Goal: Transaction & Acquisition: Purchase product/service

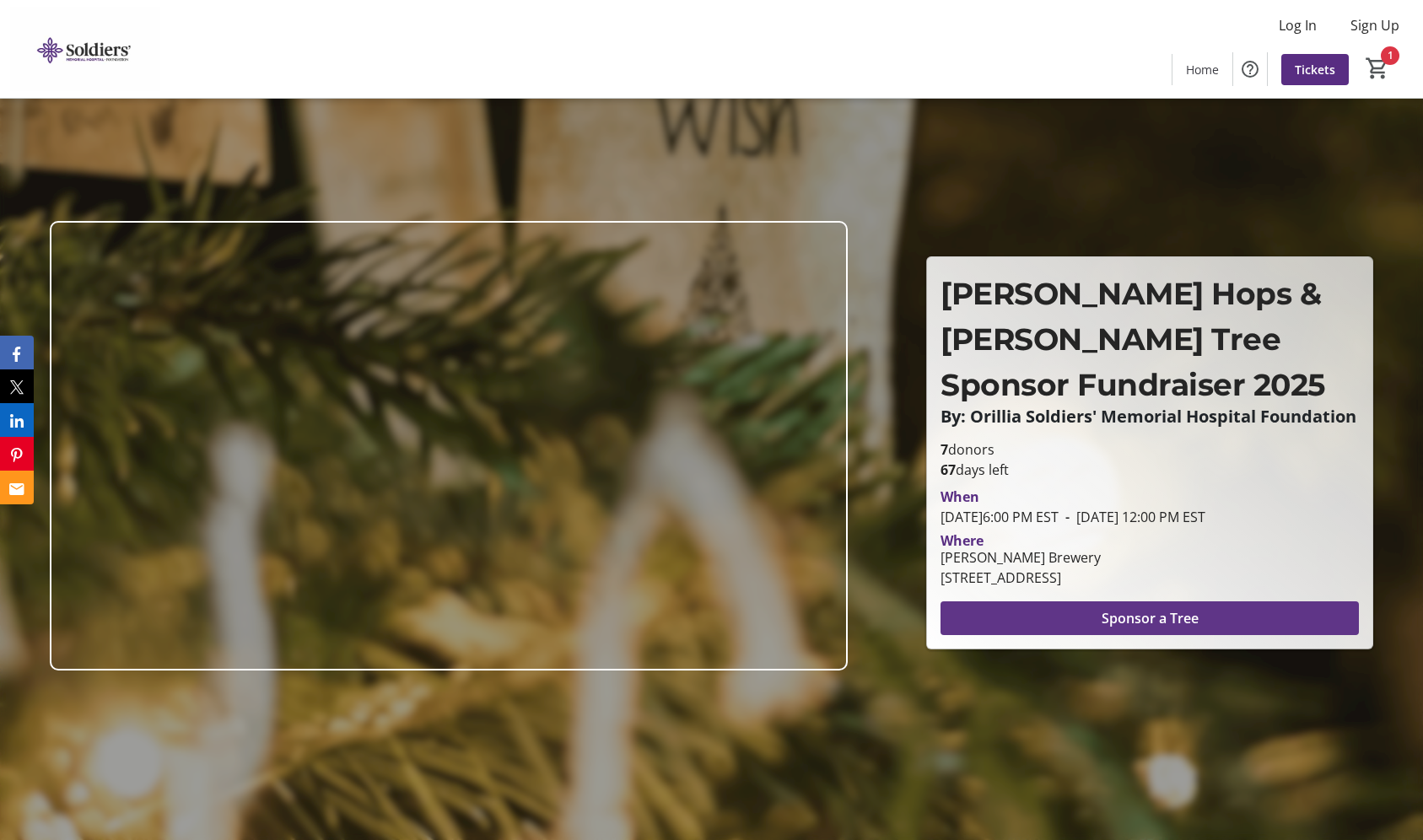
click at [1111, 618] on span "Sponsor a Tree" at bounding box center [1150, 618] width 97 height 21
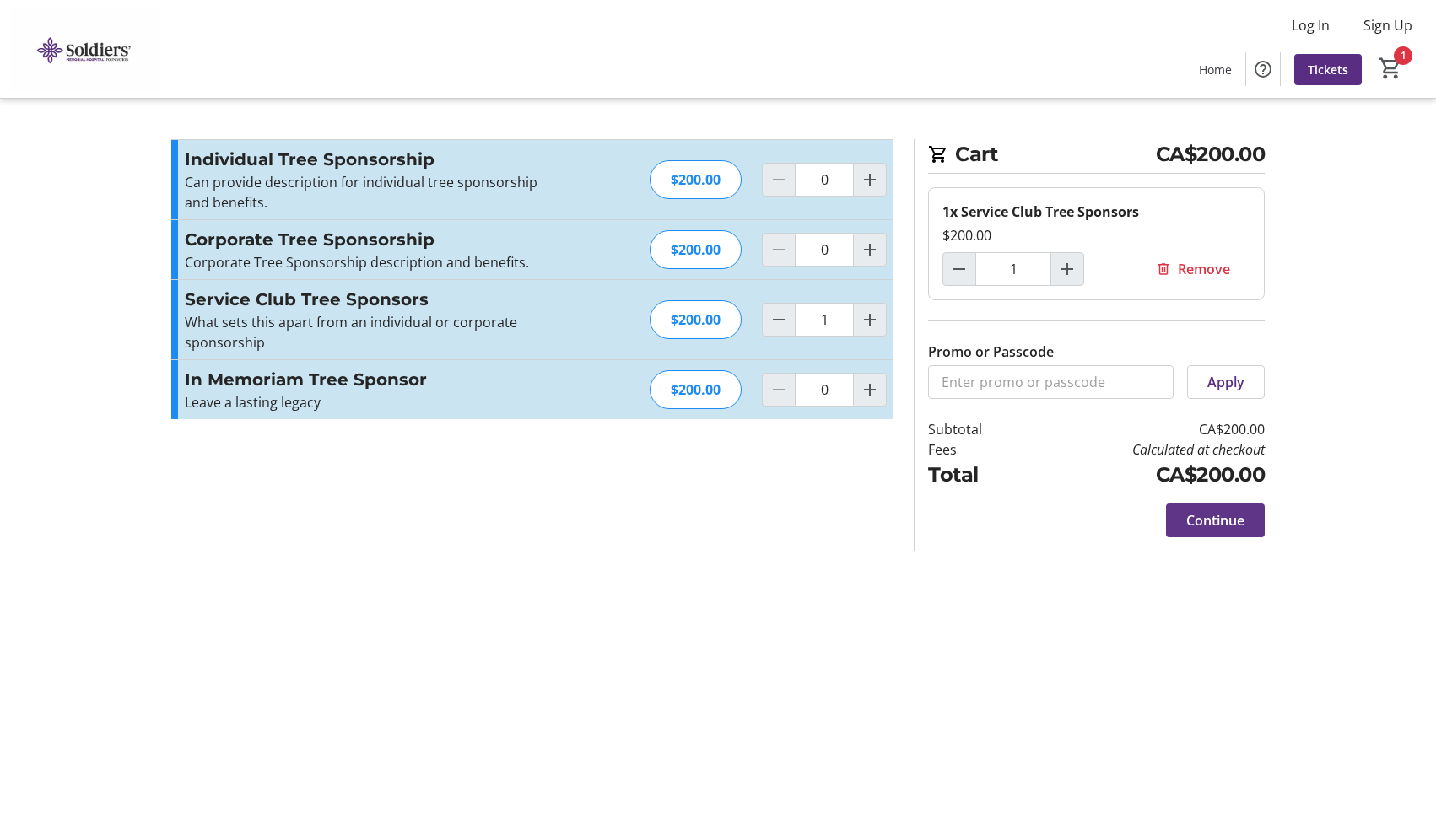
click at [1226, 519] on span "Continue" at bounding box center [1215, 520] width 58 height 21
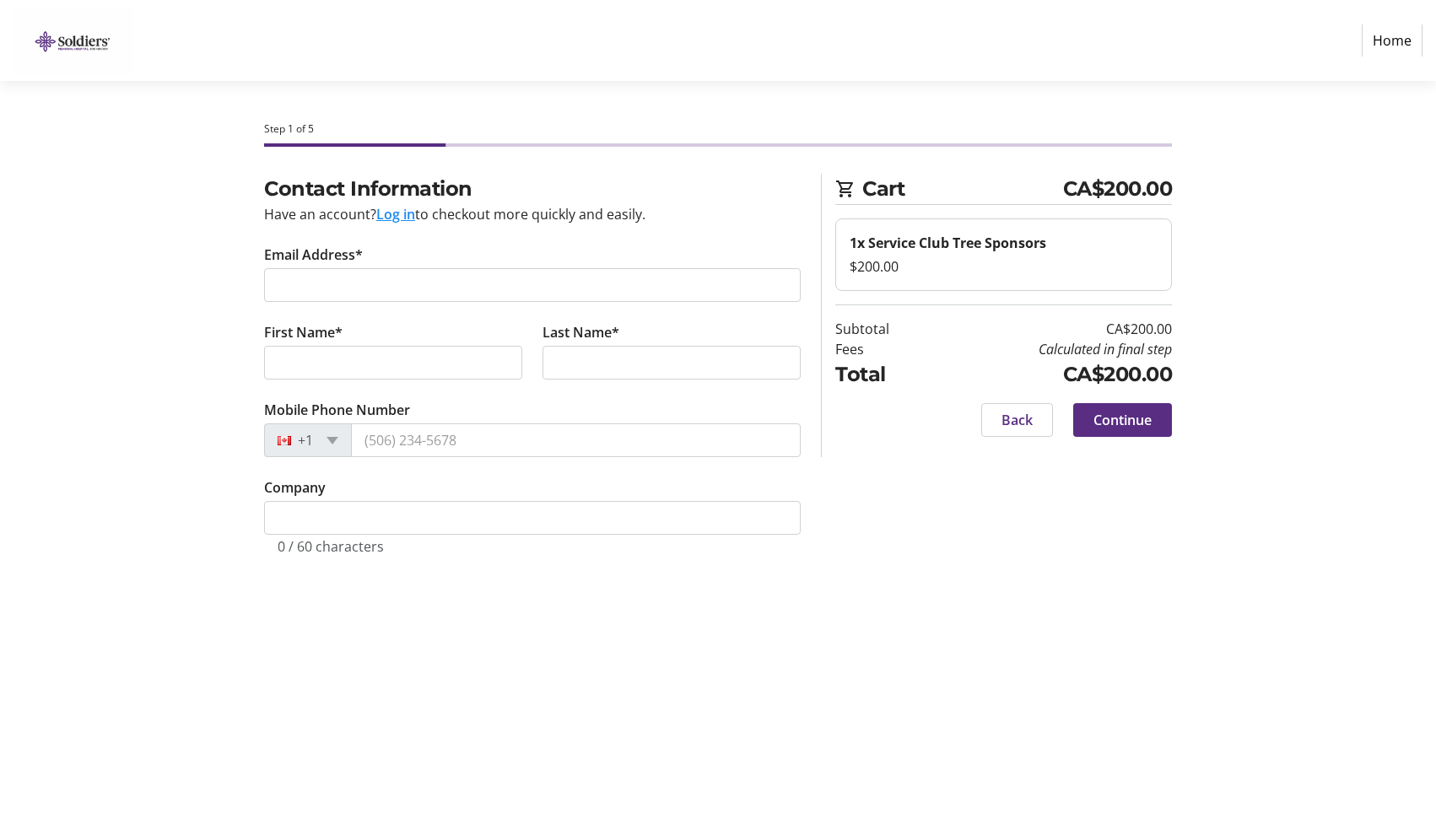
click at [380, 264] on tr-form-field "Email Address*" at bounding box center [532, 283] width 537 height 78
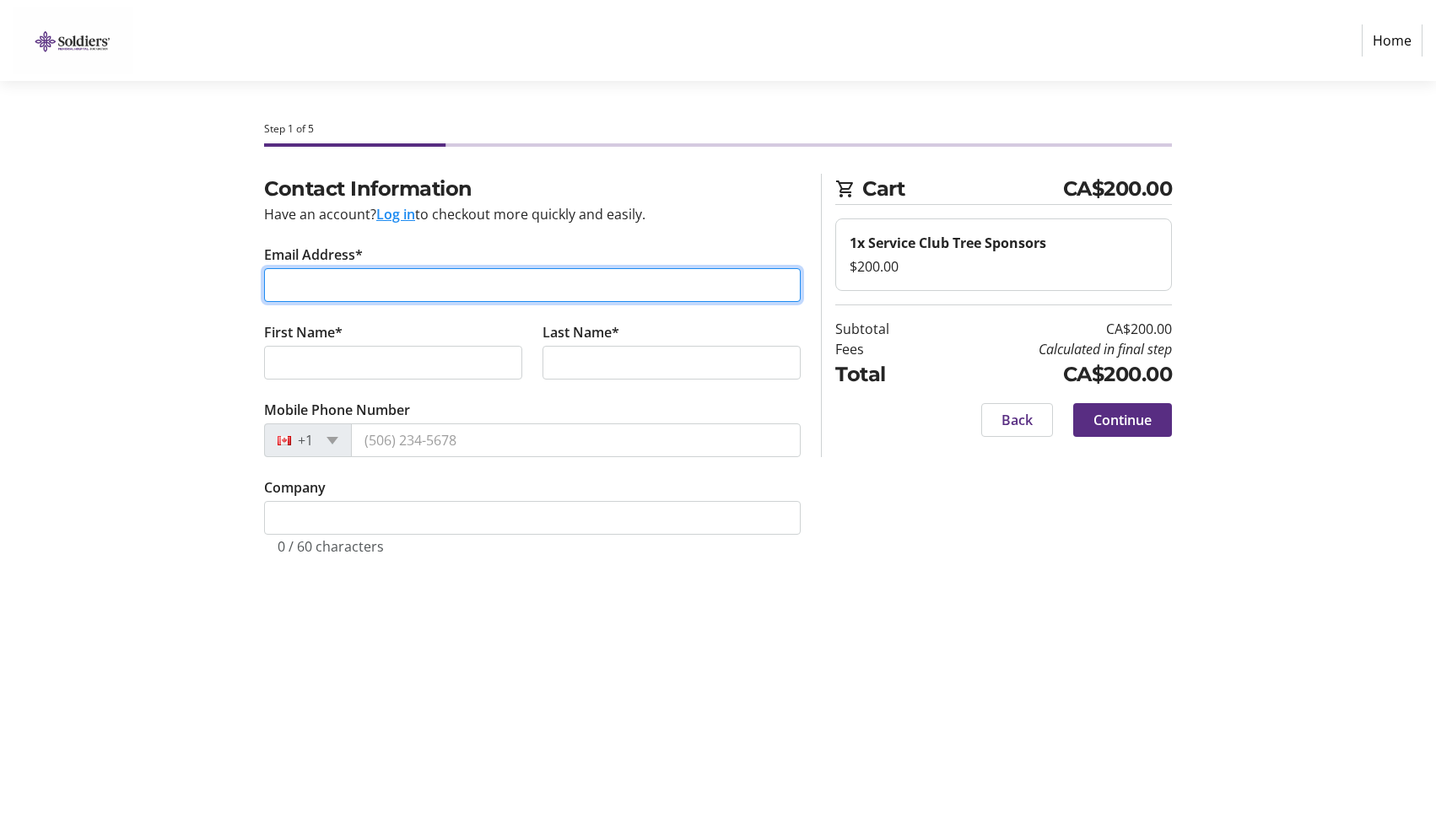
click at [381, 281] on input "Email Address*" at bounding box center [532, 286] width 537 height 34
type input "[EMAIL_ADDRESS][DOMAIN_NAME]"
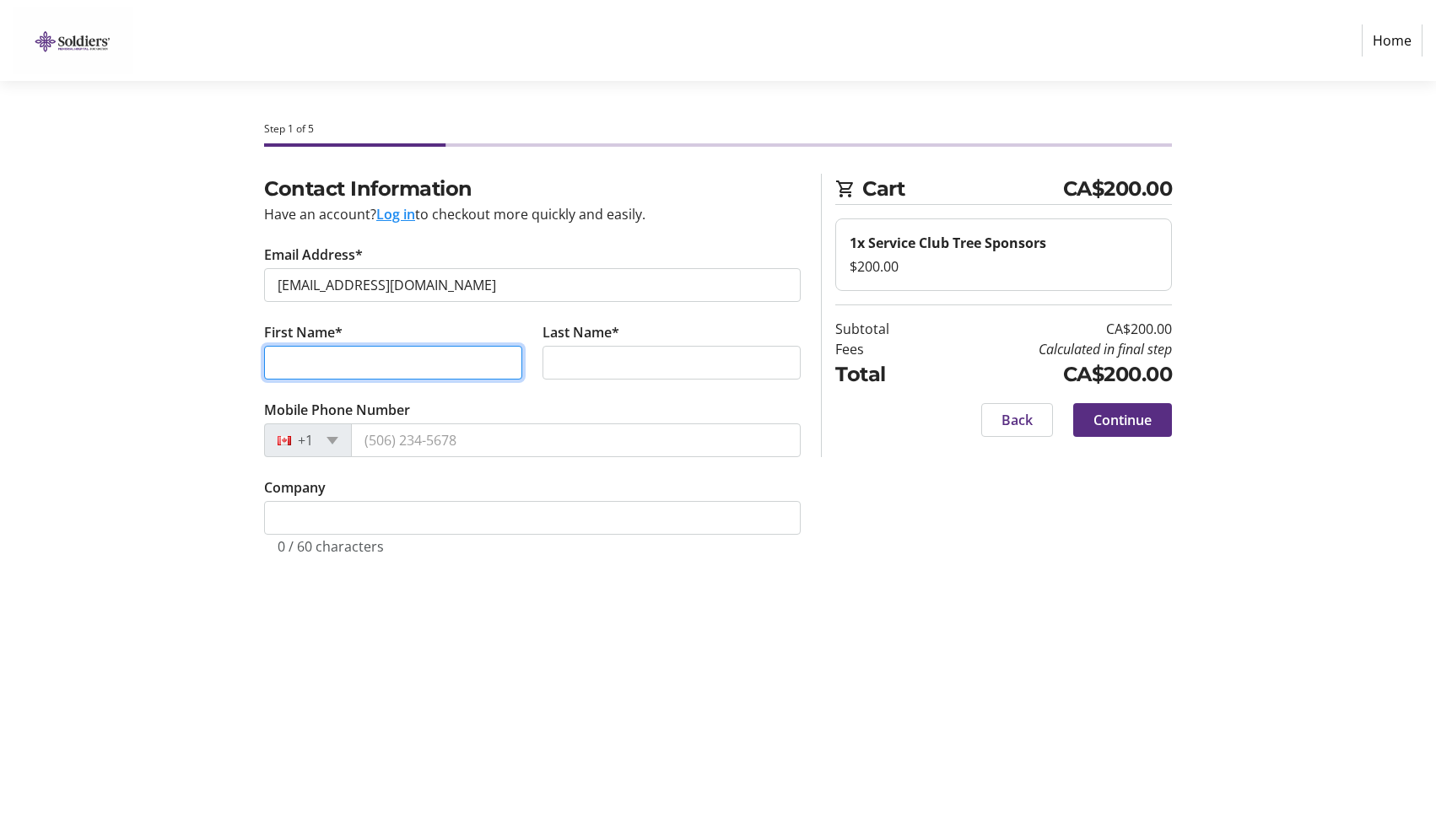
type input "[PERSON_NAME]"
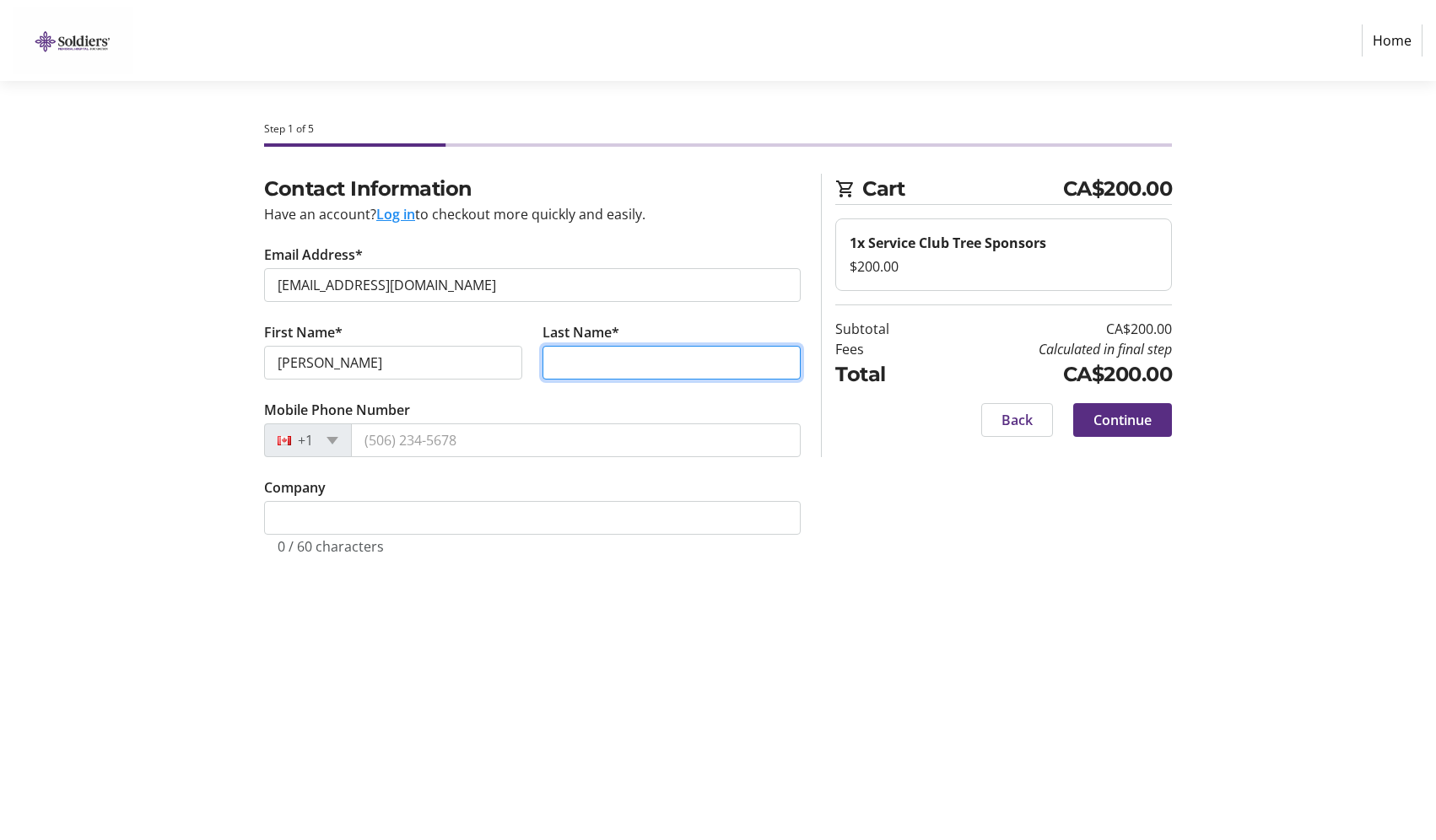
type input "[PERSON_NAME]"
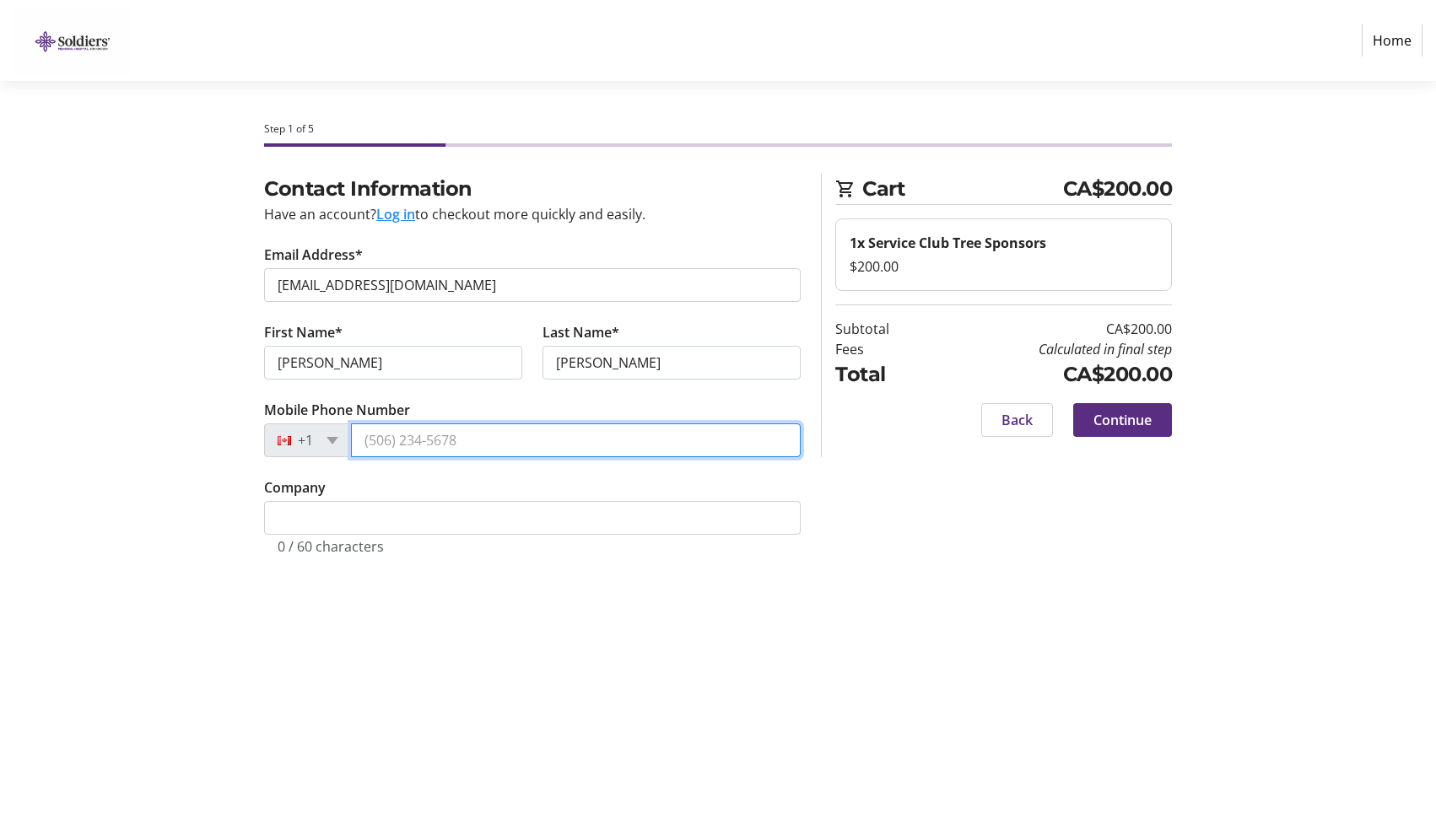
type input "[PHONE_NUMBER]"
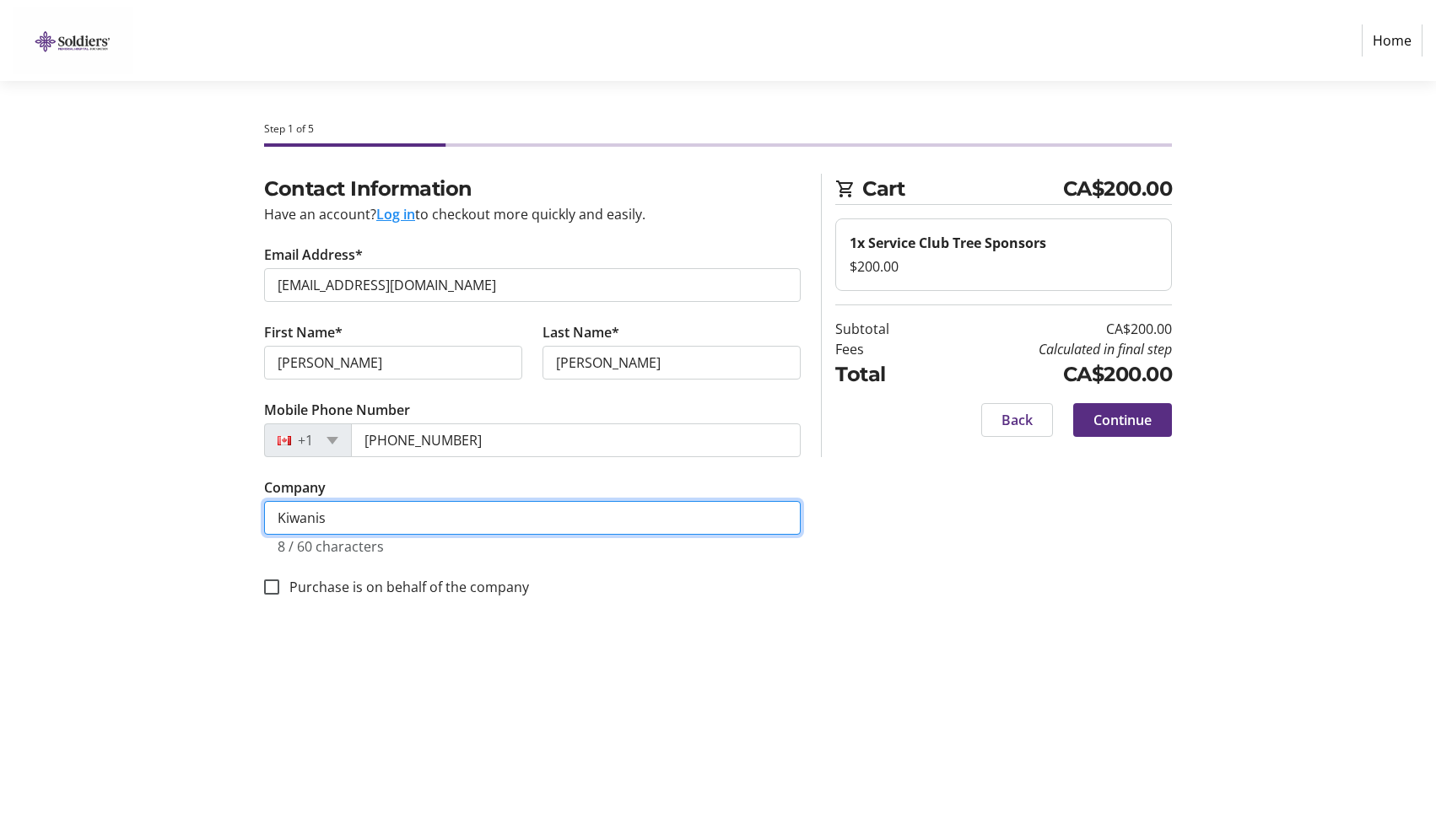
click at [440, 528] on input "Kiwanis" at bounding box center [532, 519] width 537 height 34
type input "Kiwanis Club of Orillia"
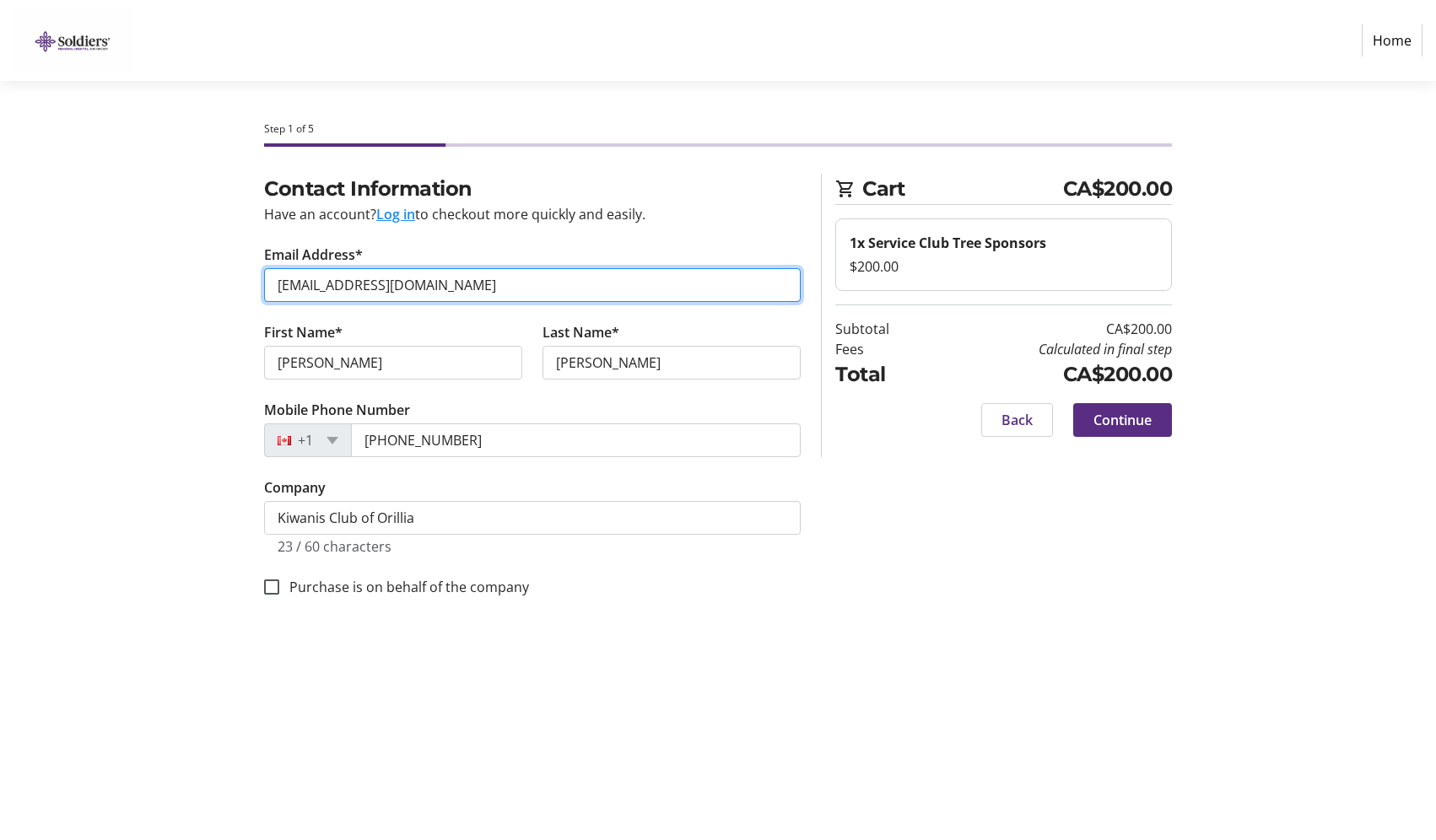
click at [556, 290] on input "[EMAIL_ADDRESS][DOMAIN_NAME]" at bounding box center [532, 286] width 537 height 34
click at [605, 289] on input "[EMAIL_ADDRESS][DOMAIN_NAME]" at bounding box center [532, 286] width 537 height 34
drag, startPoint x: 469, startPoint y: 290, endPoint x: 182, endPoint y: 275, distance: 287.4
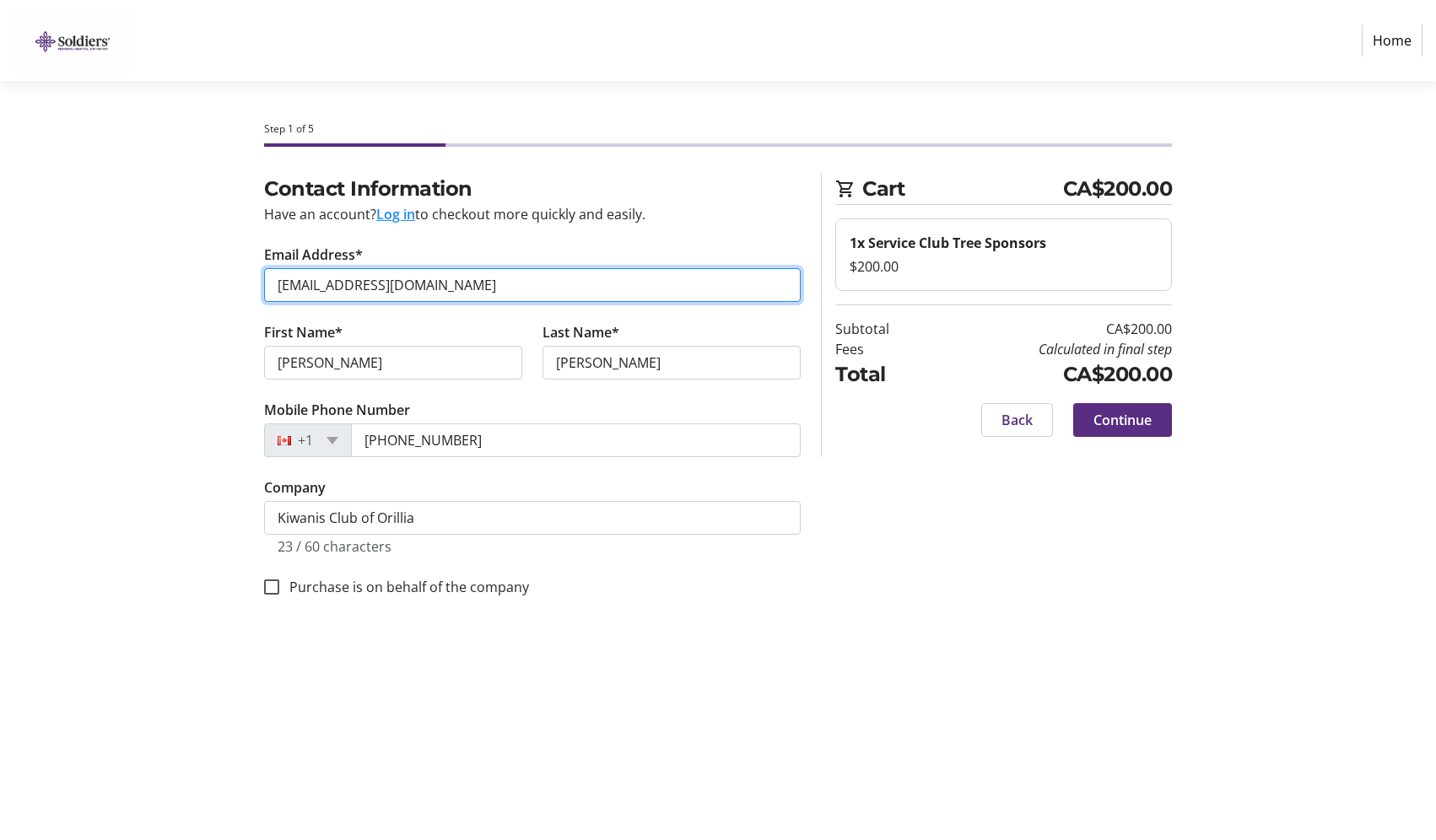
click at [182, 275] on div "Contact Information Have an account? Log in to checkout more quickly and easily…" at bounding box center [718, 406] width 1114 height 464
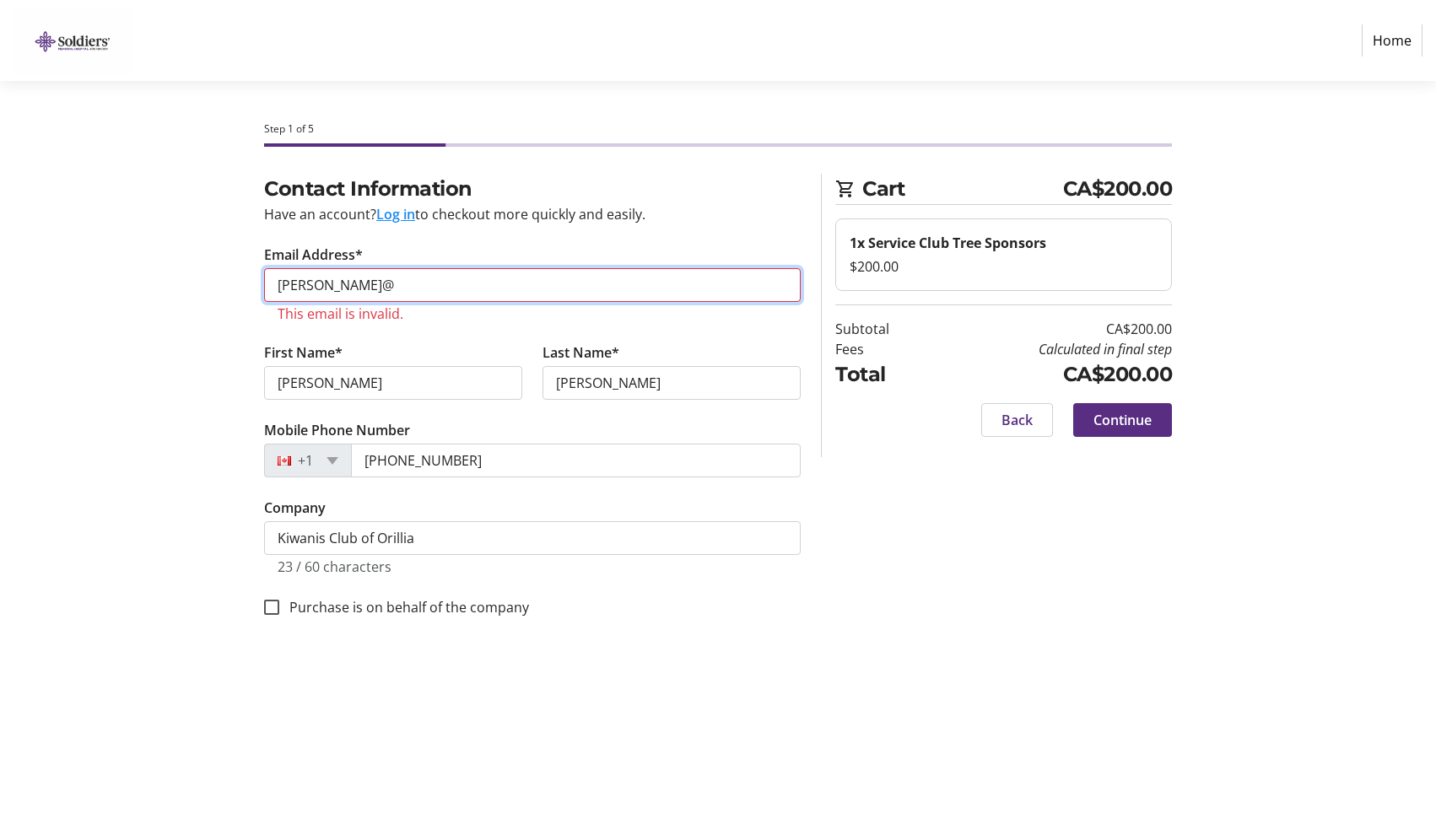
type input "[PERSON_NAME][EMAIL_ADDRESS][DOMAIN_NAME]"
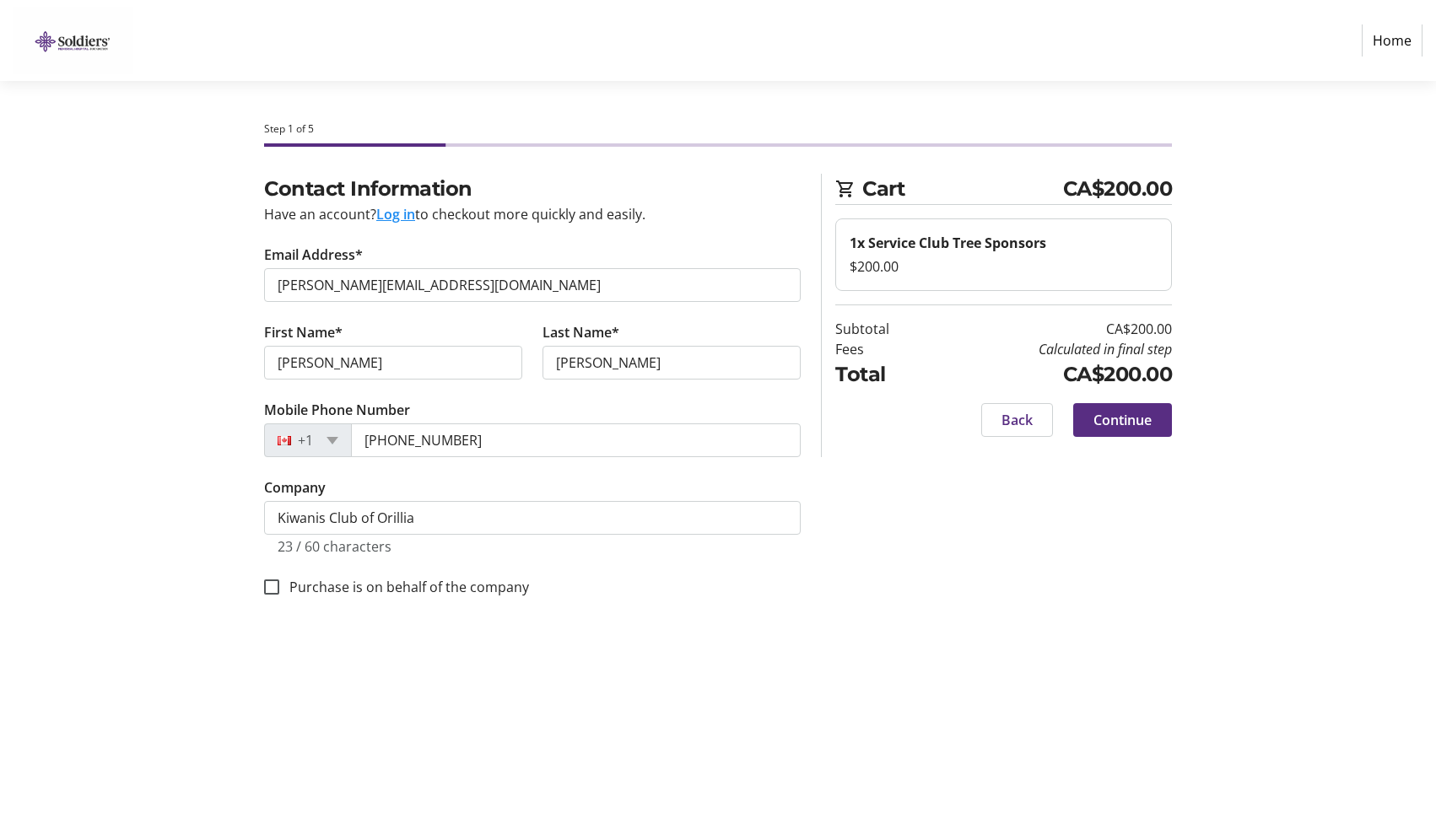
drag, startPoint x: 950, startPoint y: 610, endPoint x: 1062, endPoint y: 483, distance: 169.3
click at [950, 607] on div "Contact Information Have an account? Log in to checkout more quickly and easily…" at bounding box center [718, 406] width 1114 height 464
click at [1119, 427] on span "Continue" at bounding box center [1122, 420] width 58 height 21
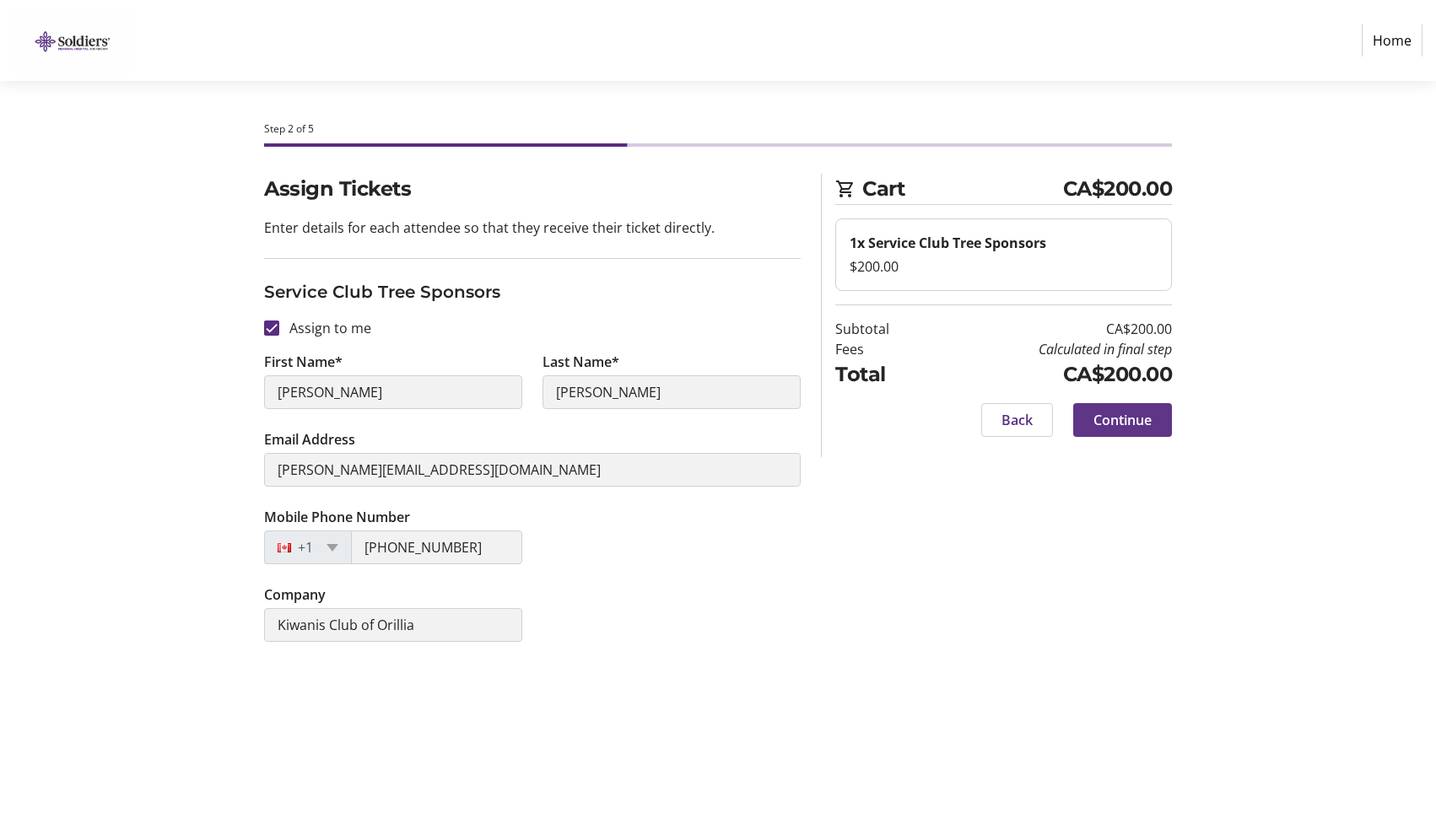
click at [1136, 430] on span at bounding box center [1122, 420] width 99 height 40
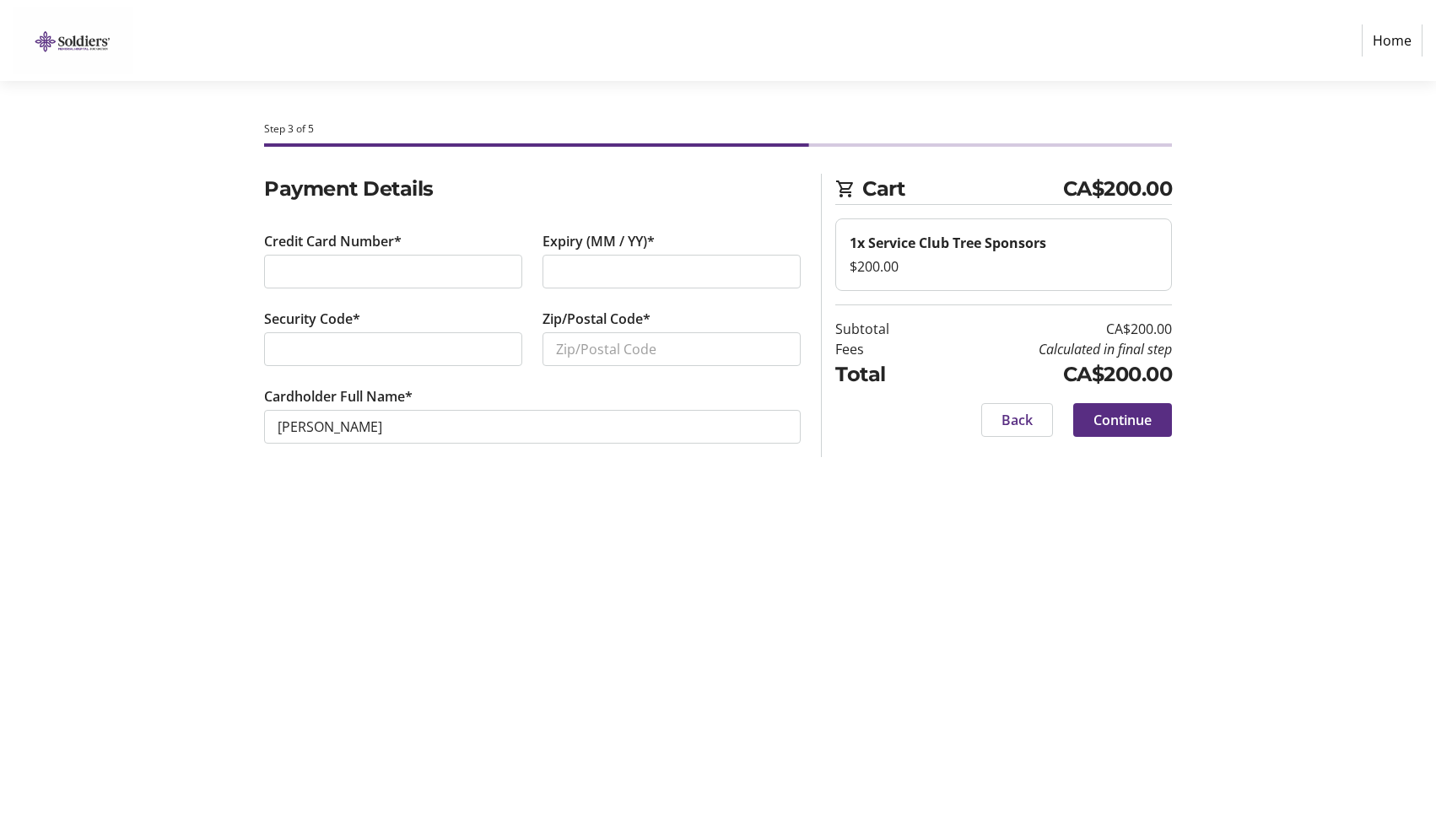
click at [692, 261] on div at bounding box center [672, 271] width 258 height 34
click at [749, 351] on input "Zip/Postal Code*" at bounding box center [672, 349] width 258 height 34
type input "L3V0G4"
click at [1139, 424] on span "Continue" at bounding box center [1122, 420] width 58 height 21
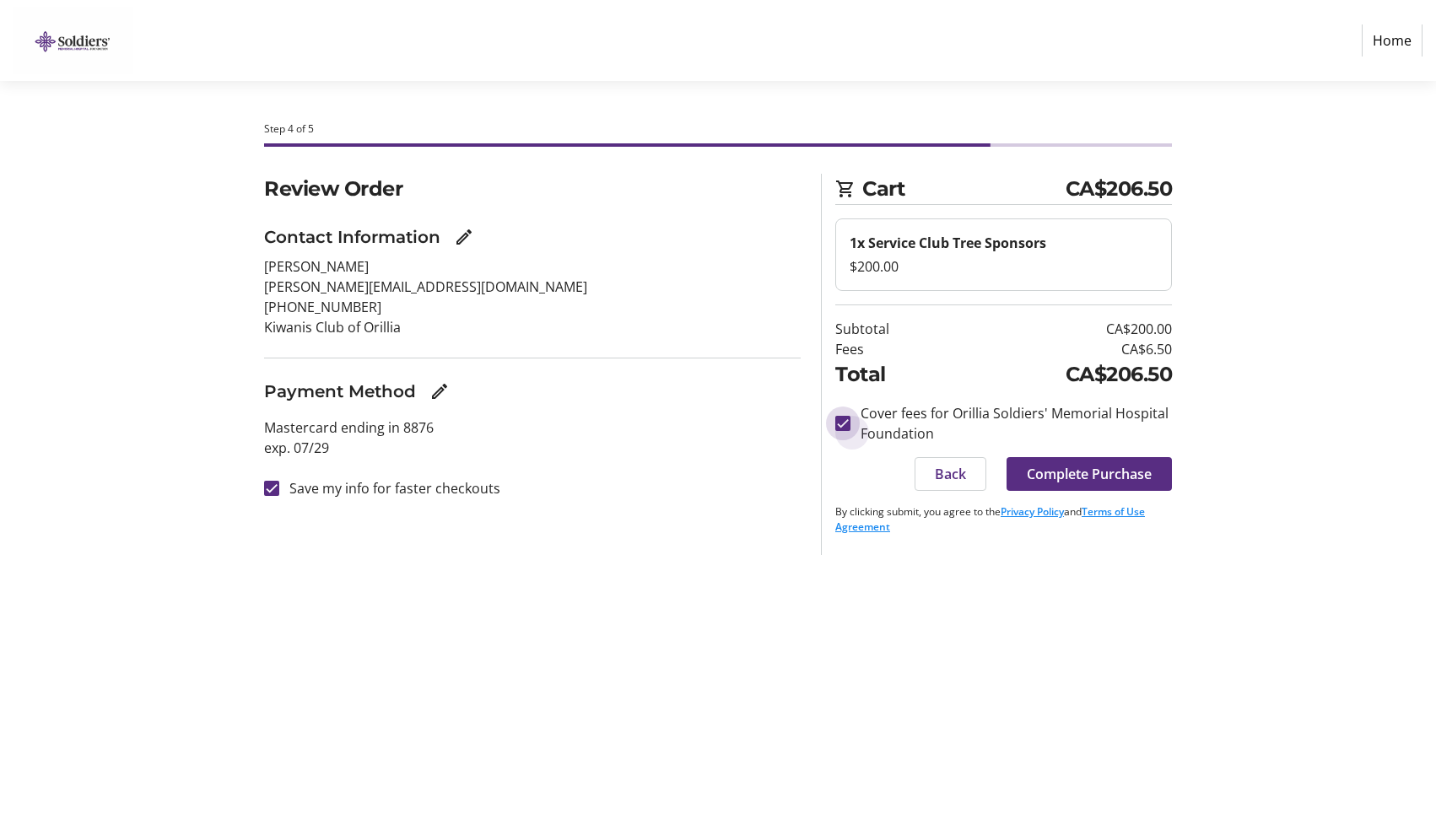
click at [840, 428] on input "Cover fees for Orillia Soldiers' Memorial Hospital Foundation" at bounding box center [843, 423] width 15 height 15
checkbox input "false"
drag, startPoint x: 1155, startPoint y: 470, endPoint x: 400, endPoint y: 537, distance: 758.0
click at [400, 537] on div "Review Order Contact Information [PERSON_NAME] [PERSON_NAME][EMAIL_ADDRESS][DOM…" at bounding box center [718, 364] width 1114 height 381
click at [417, 484] on label "Save my info for faster checkouts" at bounding box center [390, 488] width 221 height 21
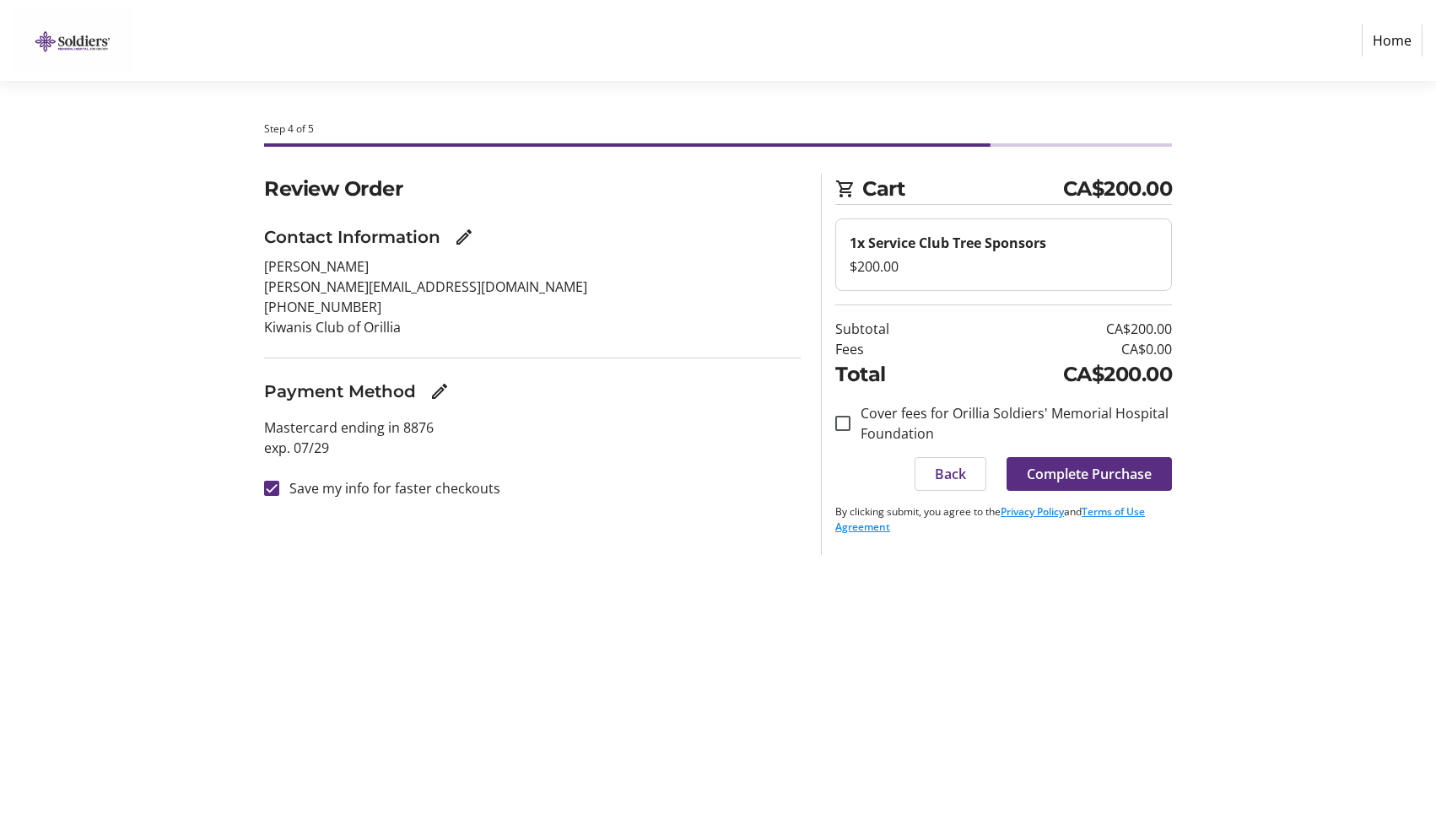
click at [279, 484] on input "Save my info for faster checkouts" at bounding box center [271, 488] width 15 height 15
checkbox input "false"
click at [1142, 474] on span "Complete Purchase" at bounding box center [1088, 474] width 125 height 21
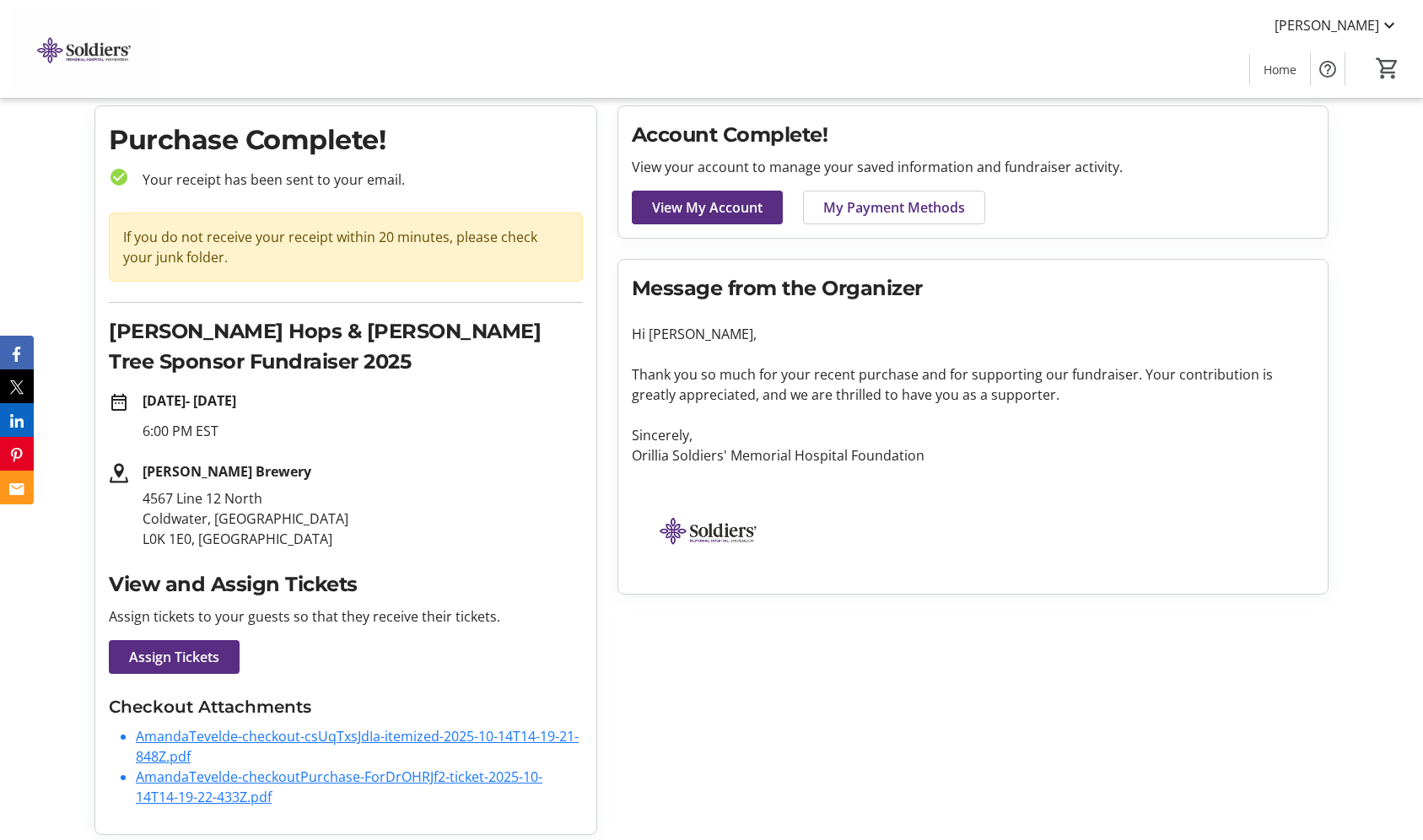
scroll to position [56, 0]
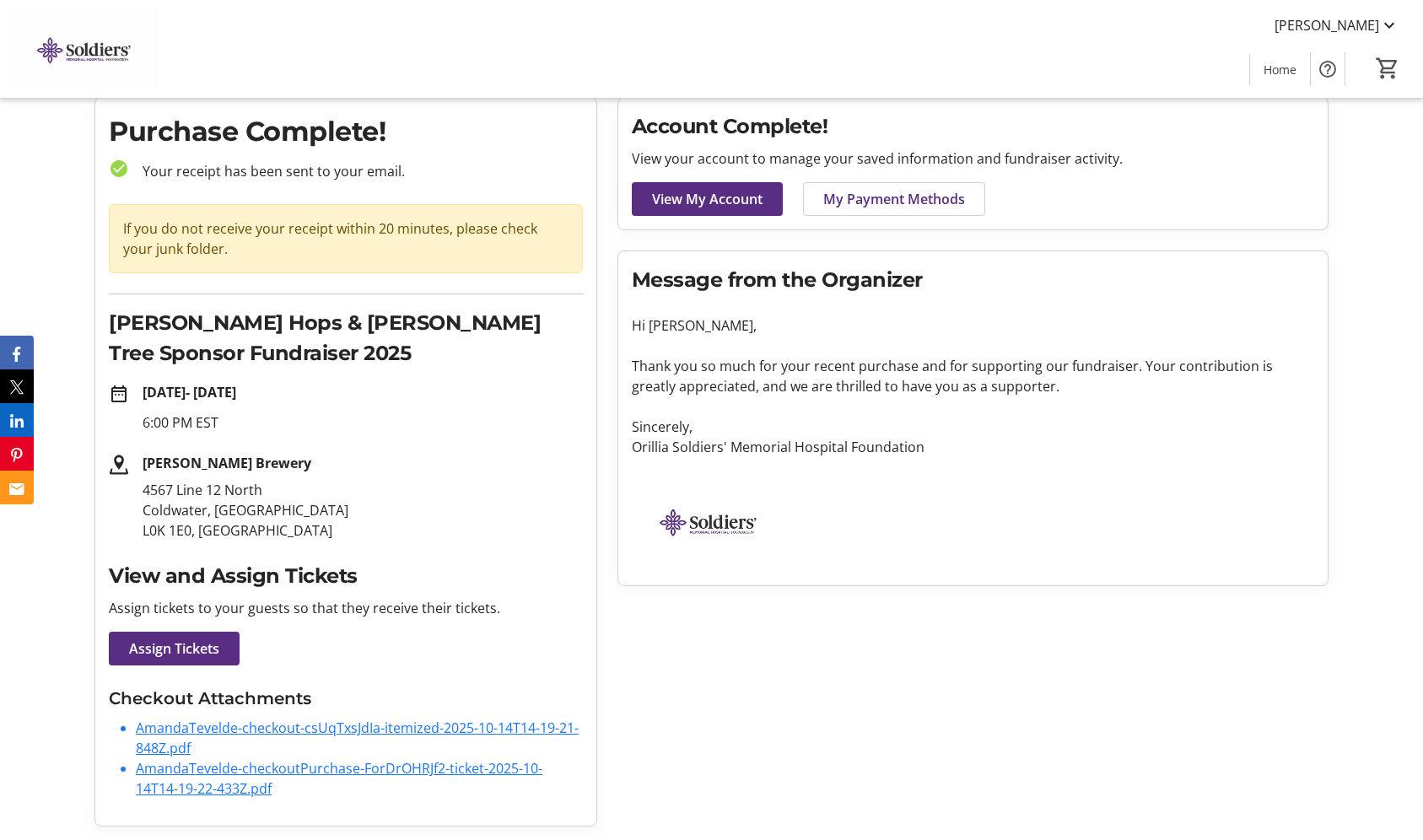
click at [302, 733] on link "AmandaTevelde-checkout-csUqTxsJdIa-itemized-2025-10-14T14-19-21-848Z.pdf" at bounding box center [357, 738] width 443 height 39
click at [325, 771] on link "AmandaTevelde-checkoutPurchase-ForDrOHRJf2-ticket-2025-10-14T14-19-22-433Z.pdf" at bounding box center [339, 778] width 407 height 39
click at [440, 482] on p "[STREET_ADDRESS]" at bounding box center [363, 510] width 441 height 61
click at [741, 210] on span at bounding box center [707, 199] width 151 height 40
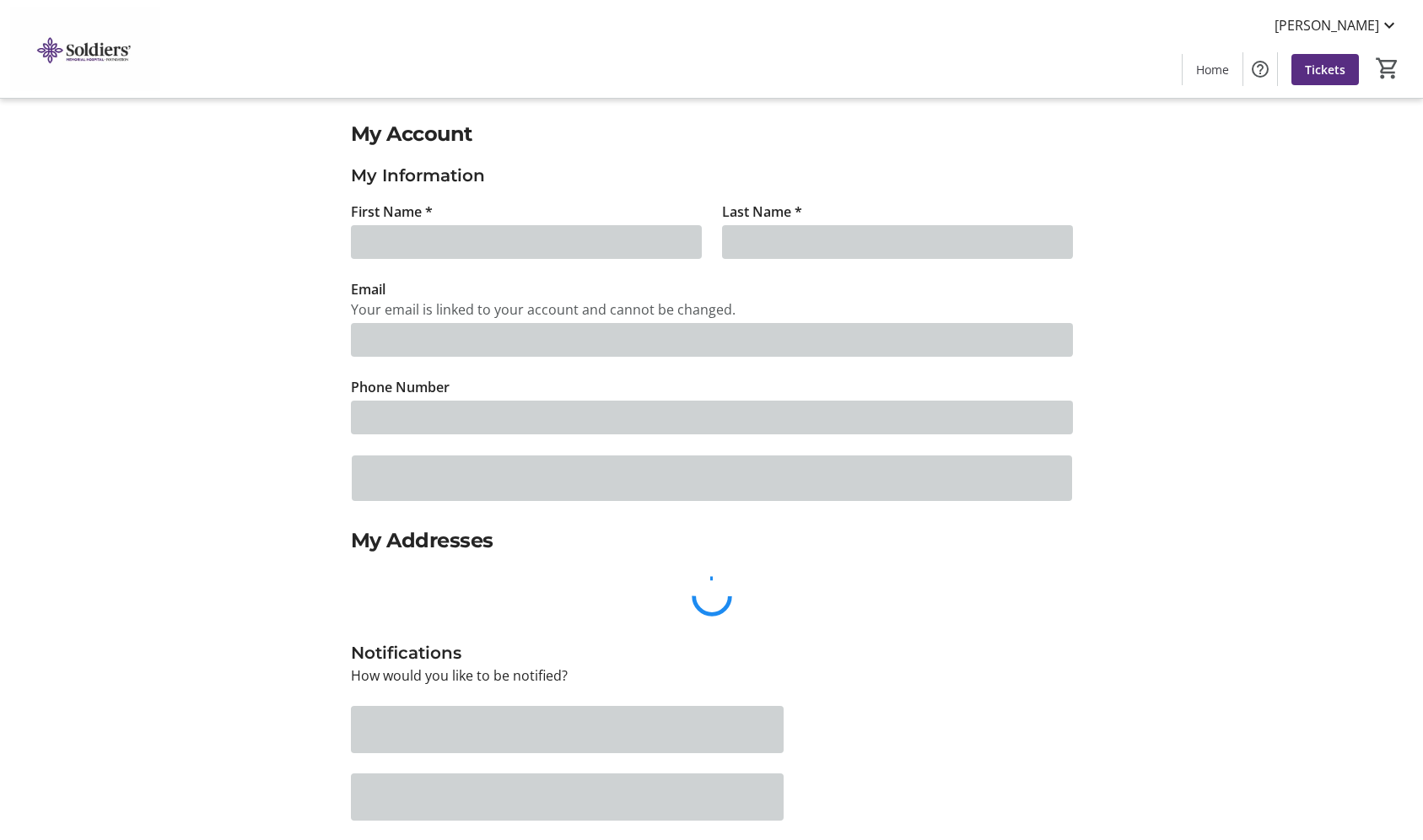
type input "[PERSON_NAME]"
type input "[PERSON_NAME][EMAIL_ADDRESS][DOMAIN_NAME]"
type input "[PHONE_NUMBER]"
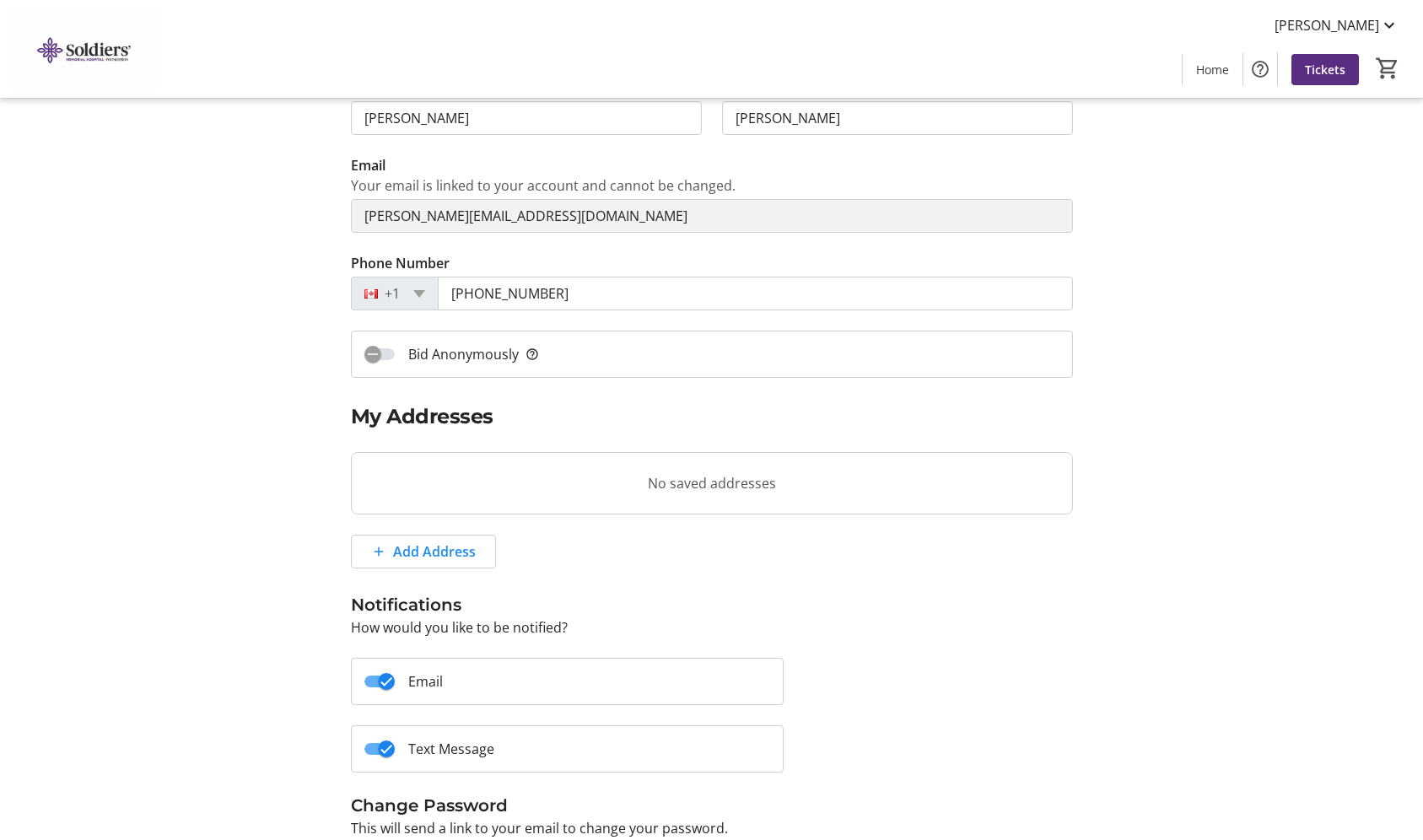
scroll to position [244, 0]
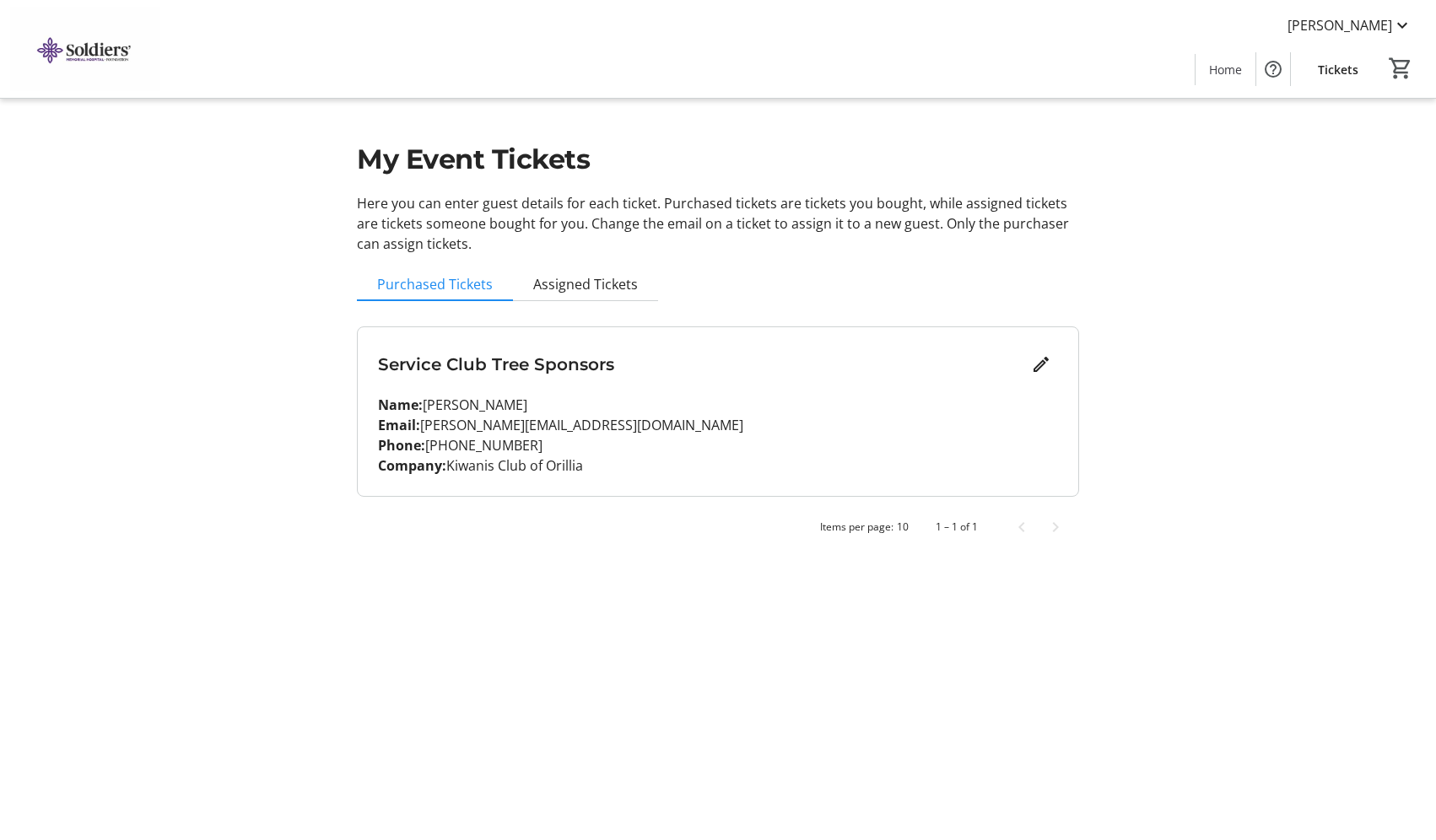
click at [1357, 65] on span "Tickets" at bounding box center [1337, 70] width 40 height 18
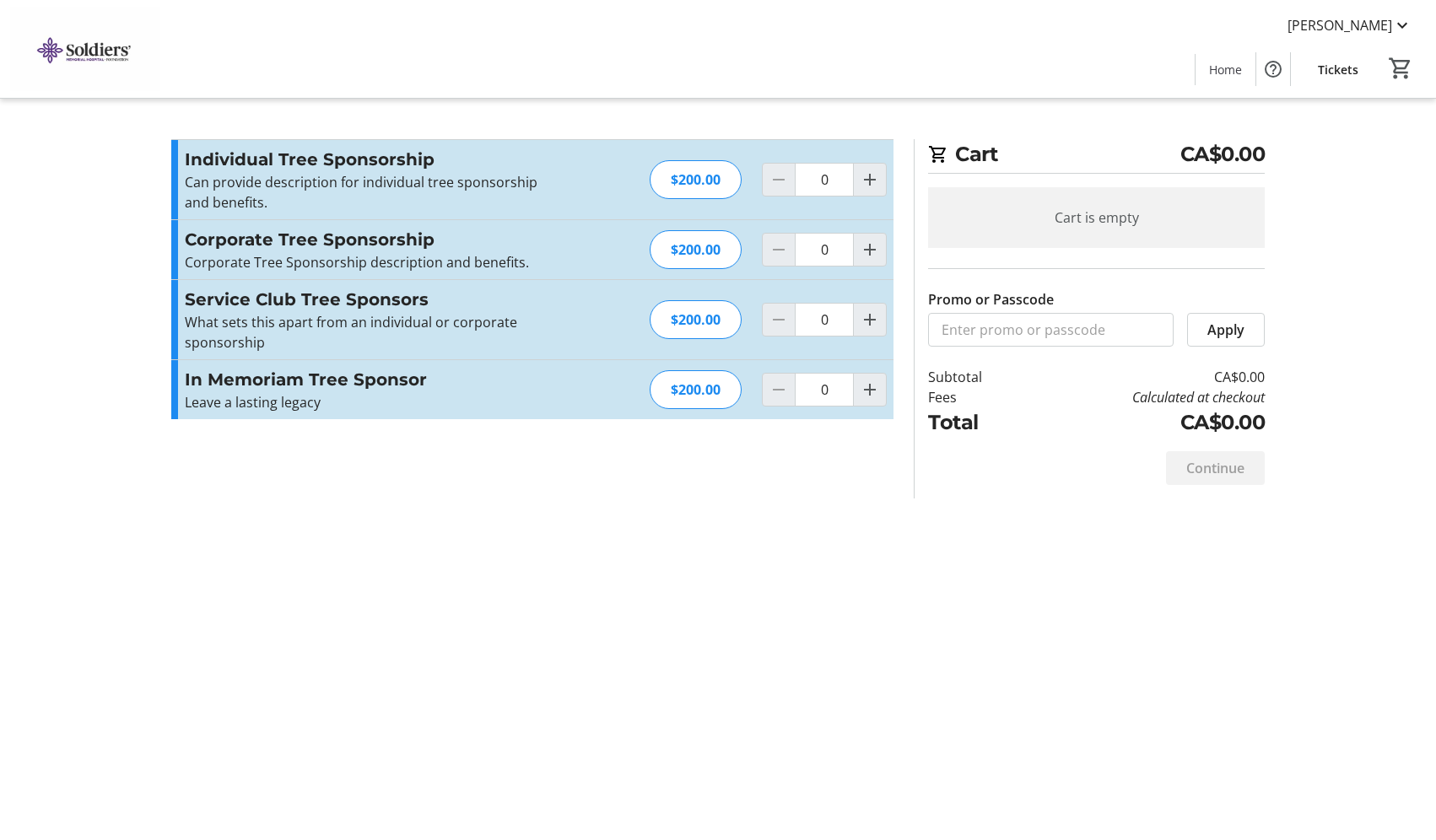
click at [99, 221] on tr-checkout-feature-upsell-ui "Cart CA$0.00 Cart is empty Promo or Passcode Apply Subtotal CA$0.00 Fees Calcul…" at bounding box center [718, 420] width 1436 height 840
click at [869, 255] on mat-icon "Increment by one" at bounding box center [870, 250] width 21 height 21
type input "1"
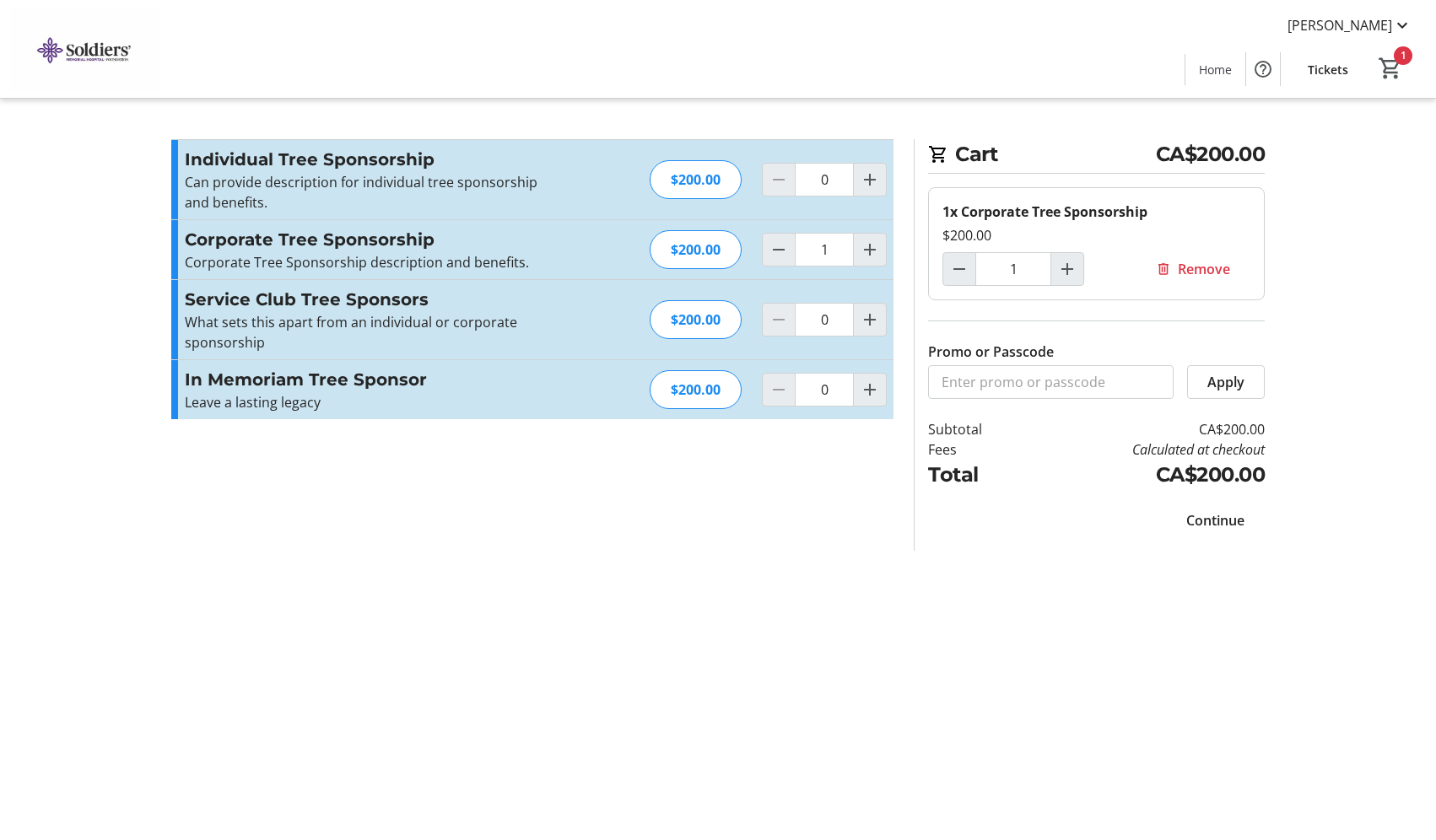
click at [1230, 517] on span "Continue" at bounding box center [1215, 520] width 58 height 21
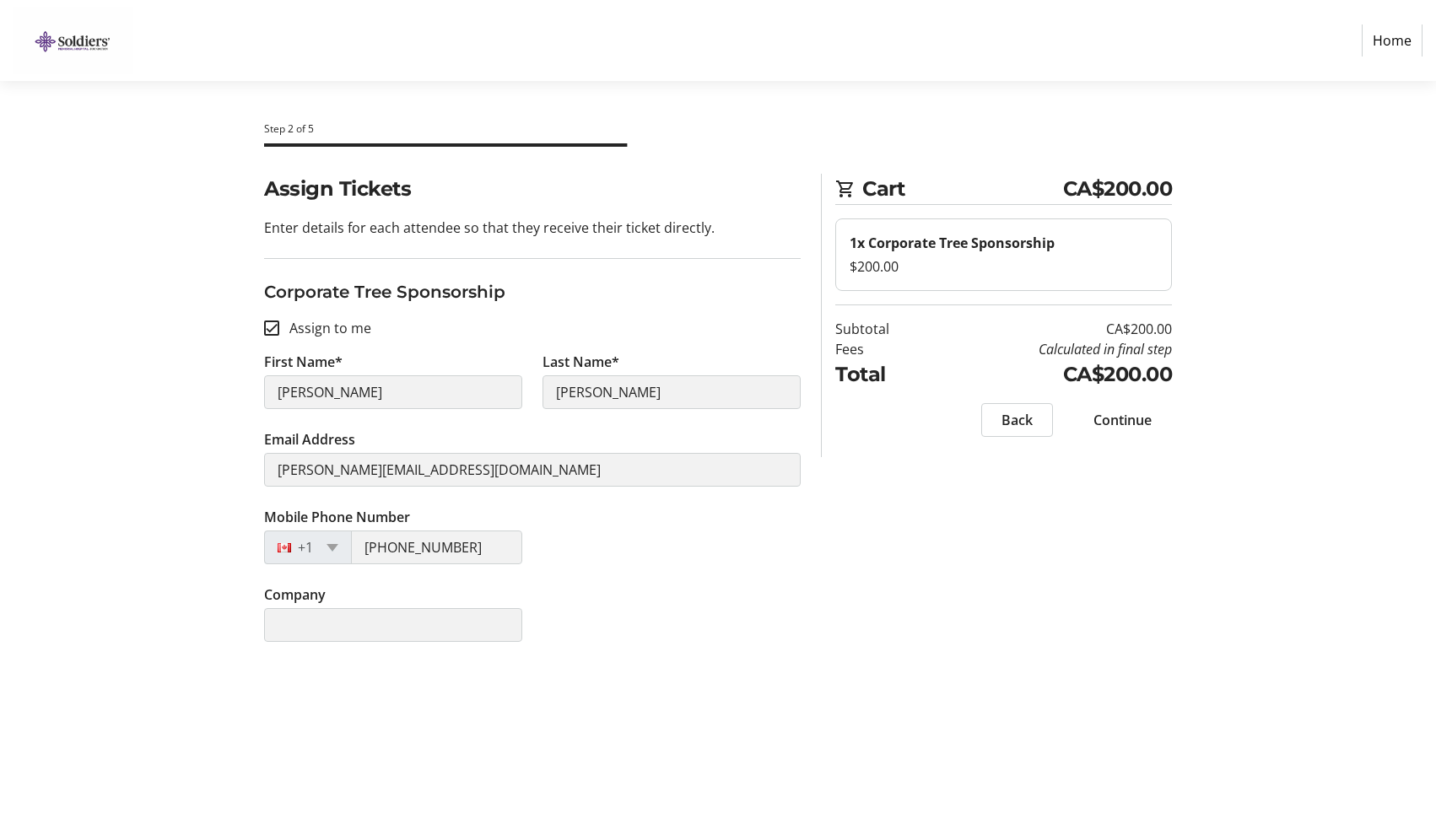
click at [281, 328] on div at bounding box center [271, 328] width 40 height 40
checkbox input "false"
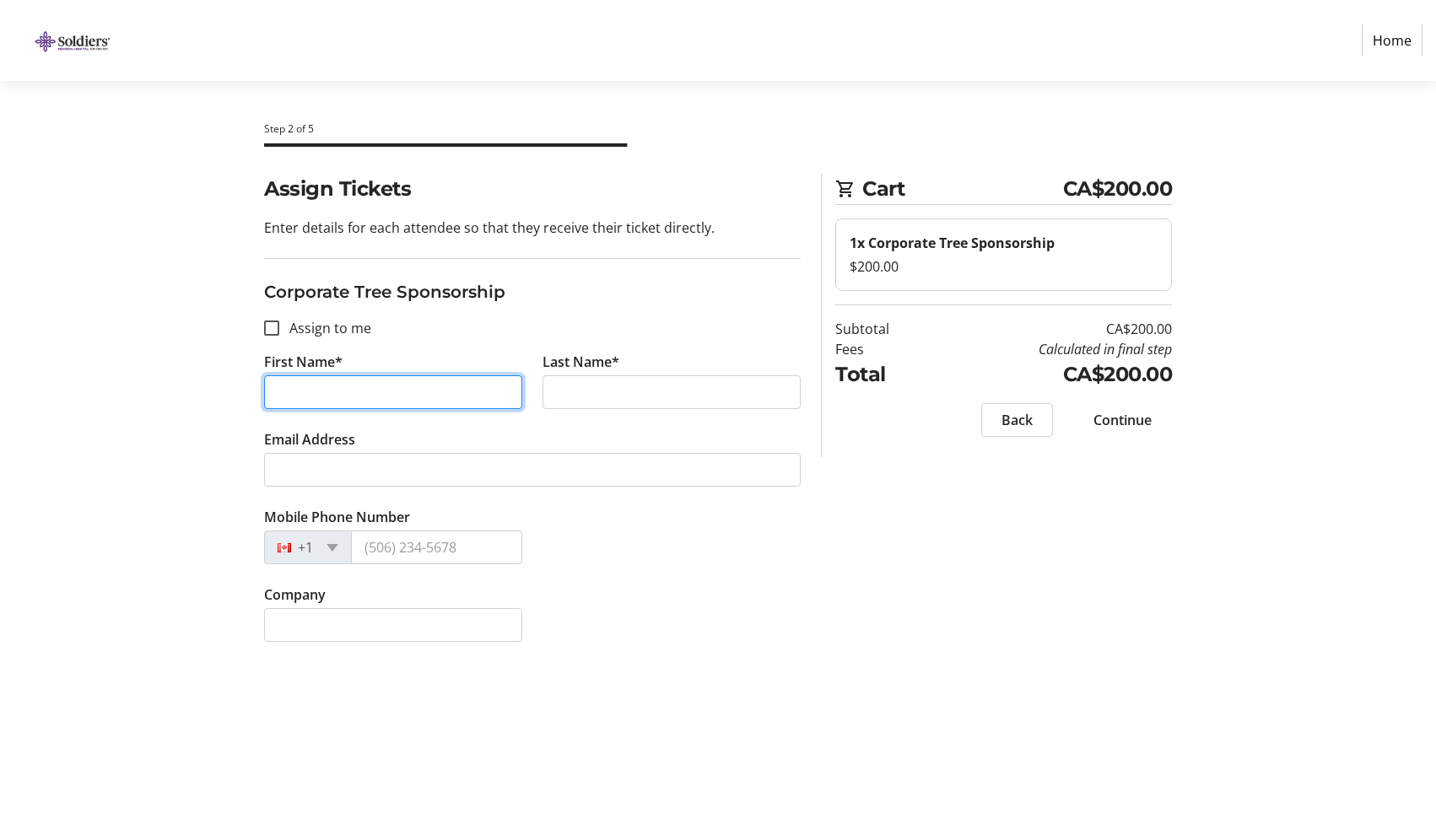
click at [355, 394] on input "First Name*" at bounding box center [393, 392] width 258 height 34
click at [272, 323] on input "Assign to me" at bounding box center [271, 328] width 15 height 15
checkbox input "true"
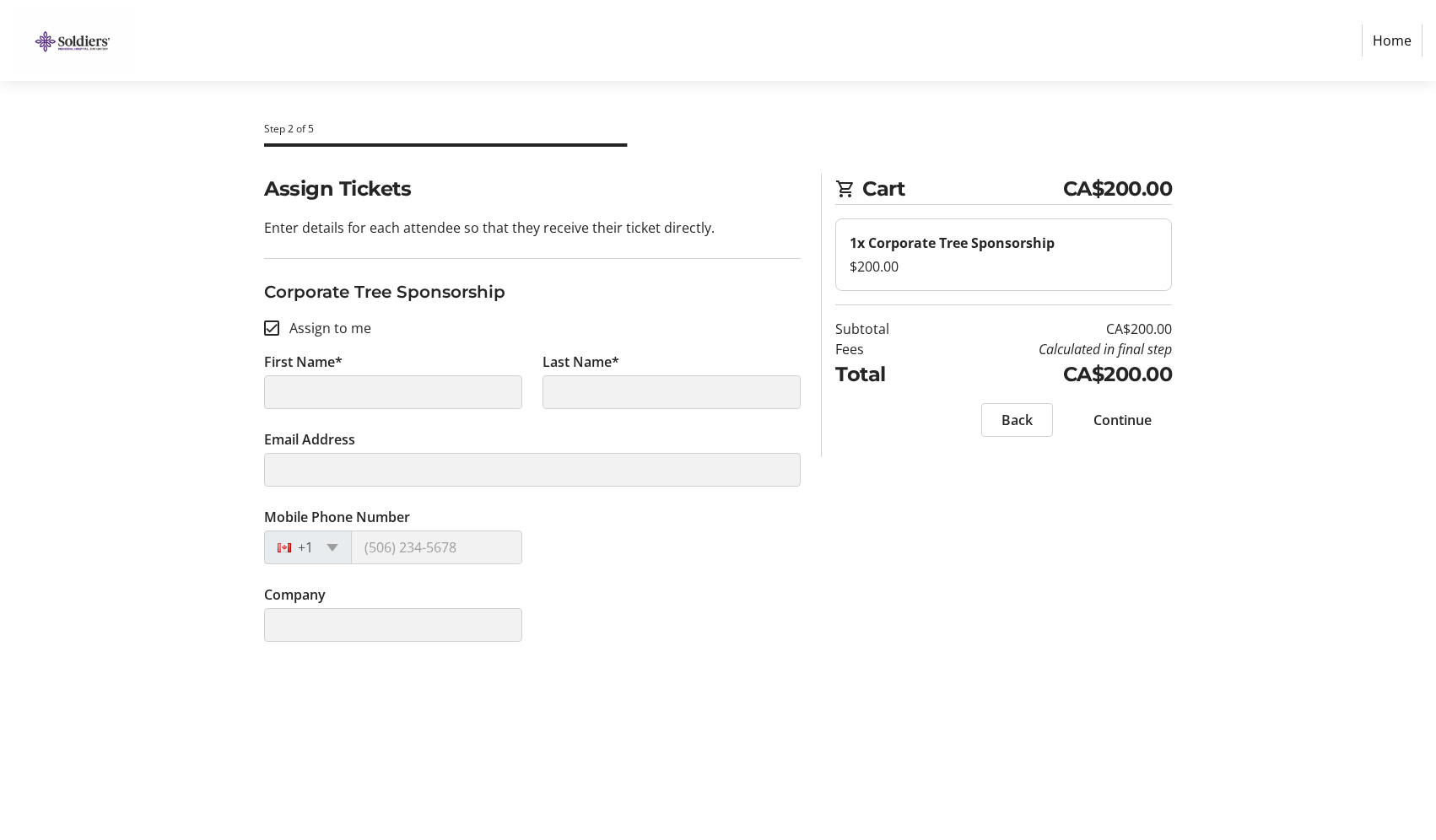
type input "[PERSON_NAME]"
type input "[PERSON_NAME][EMAIL_ADDRESS][DOMAIN_NAME]"
type input "[PHONE_NUMBER]"
click at [284, 331] on div at bounding box center [271, 328] width 40 height 40
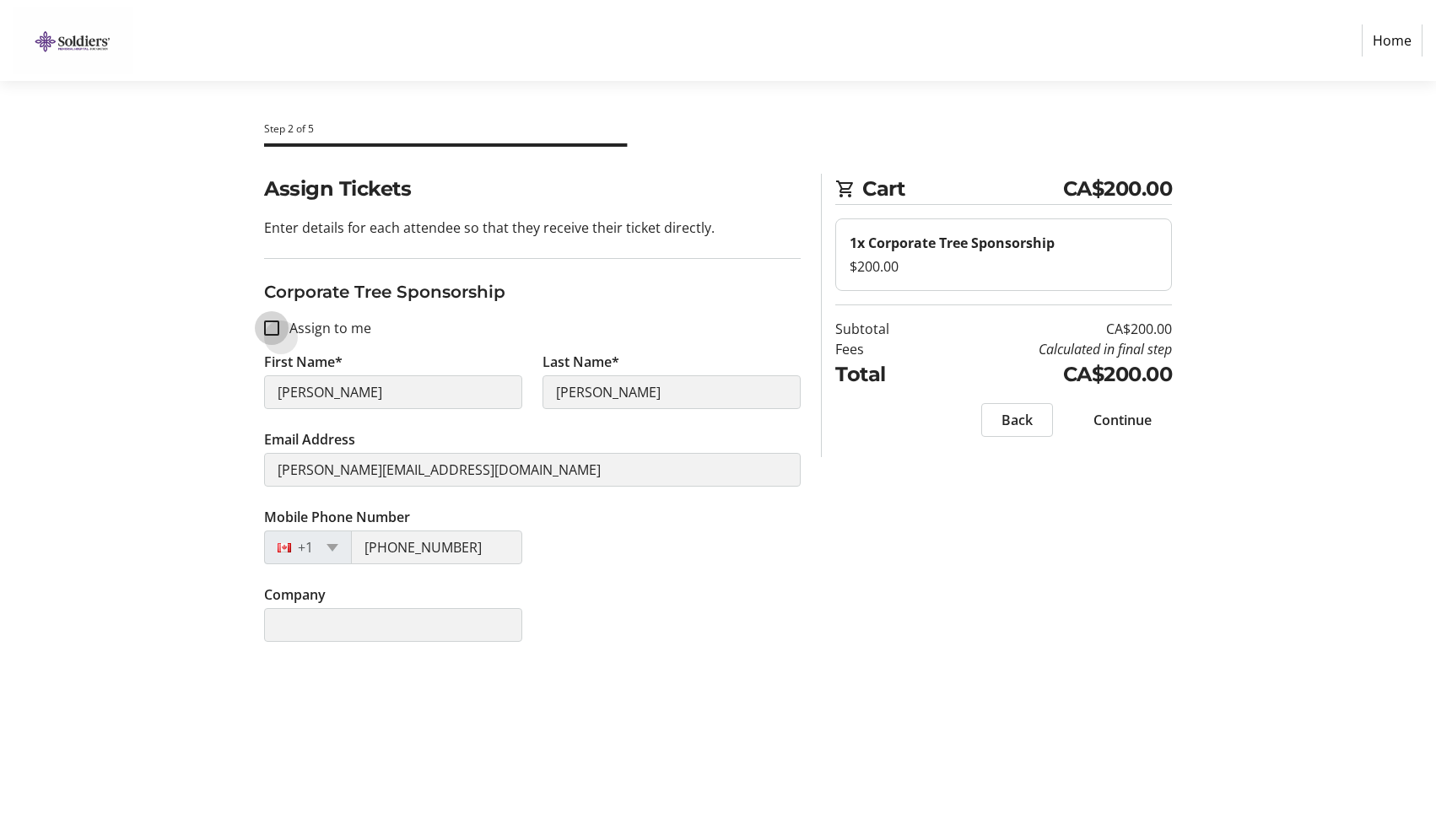
checkbox input "false"
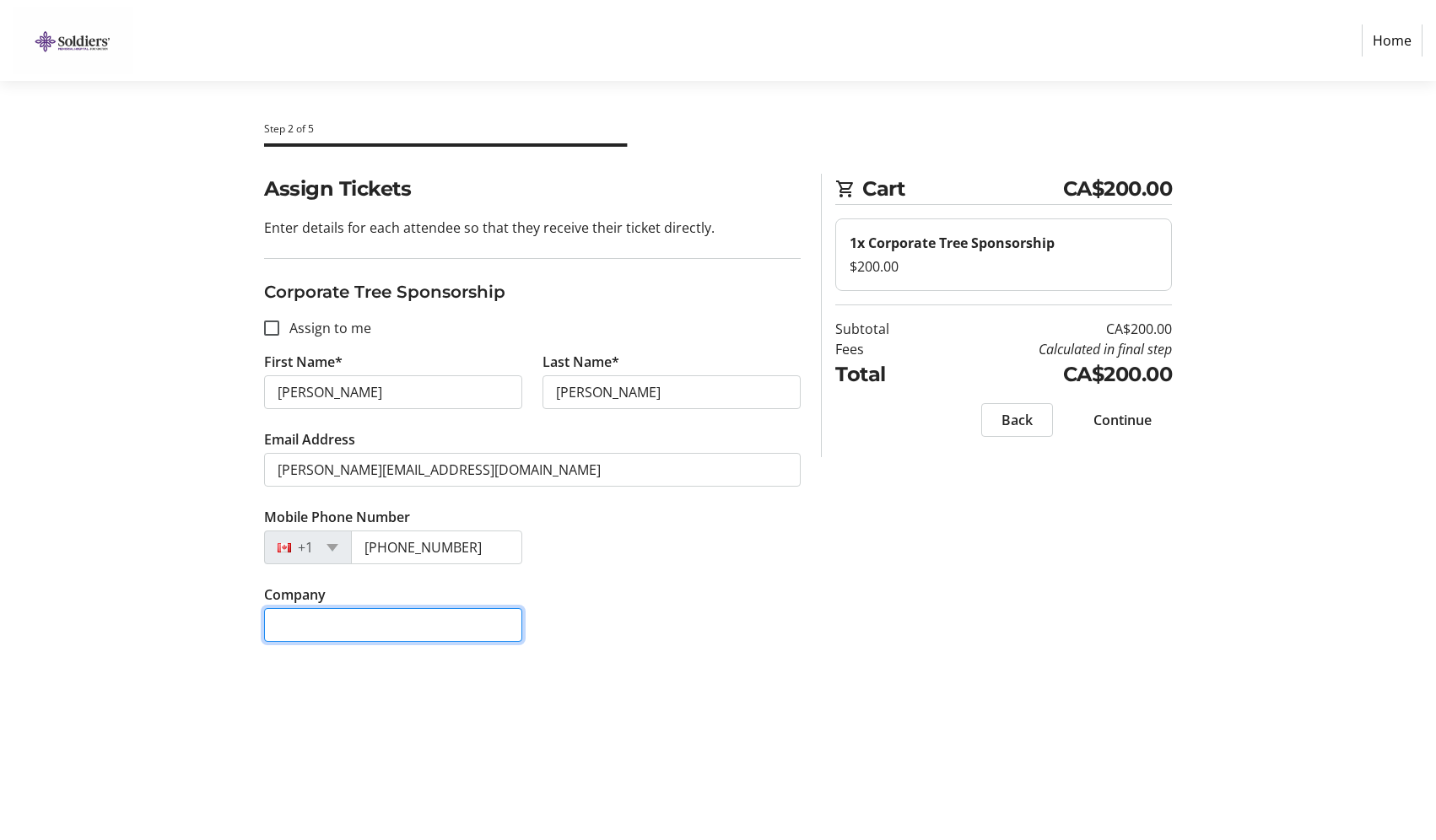
click at [396, 632] on input "Company" at bounding box center [393, 625] width 258 height 34
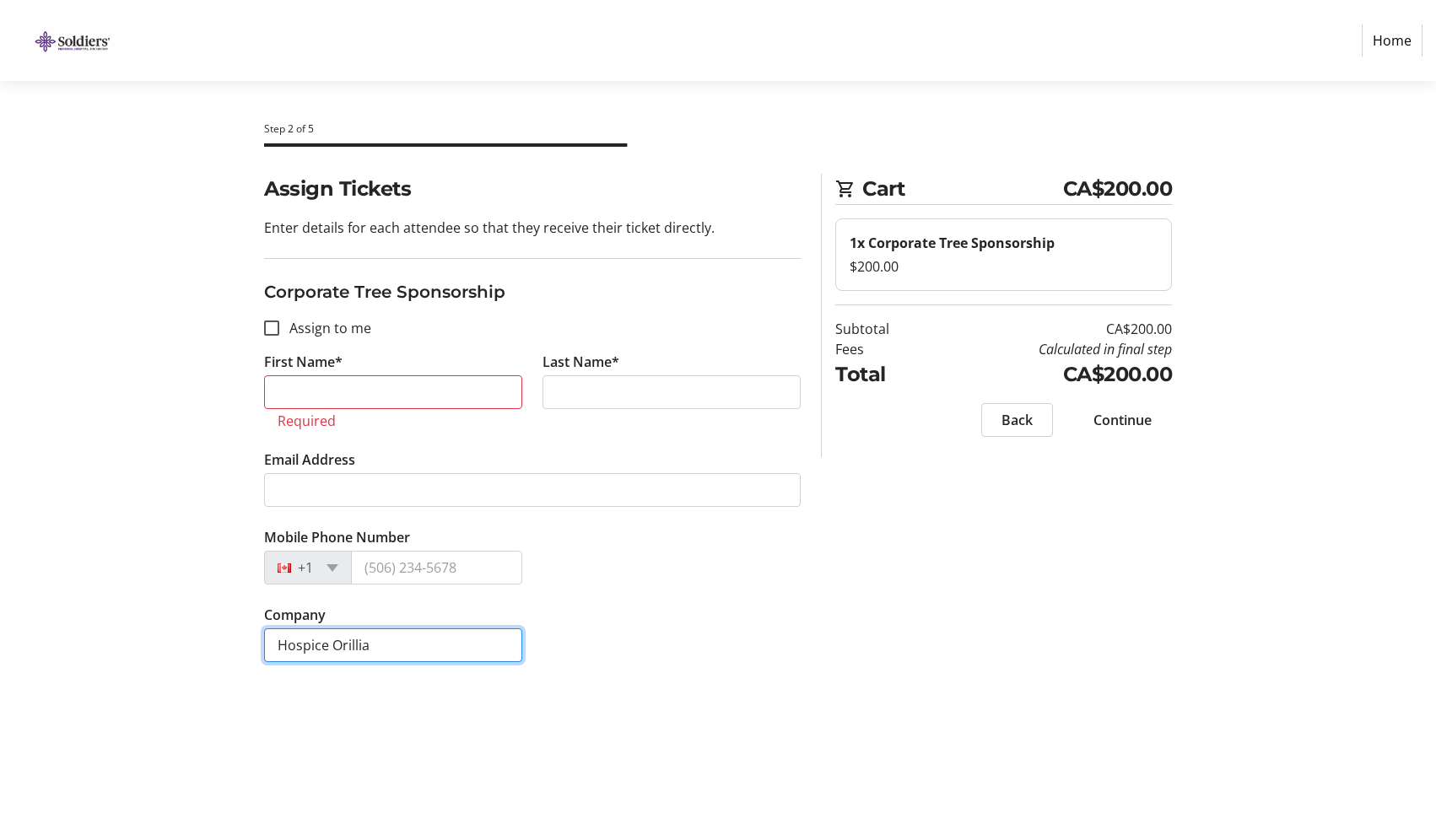
type input "Hospice Orillia"
click at [390, 359] on tr-form-field "First Name* Required" at bounding box center [393, 400] width 279 height 98
click at [396, 389] on input "First Name*" at bounding box center [393, 392] width 258 height 34
type input "[PERSON_NAME]"
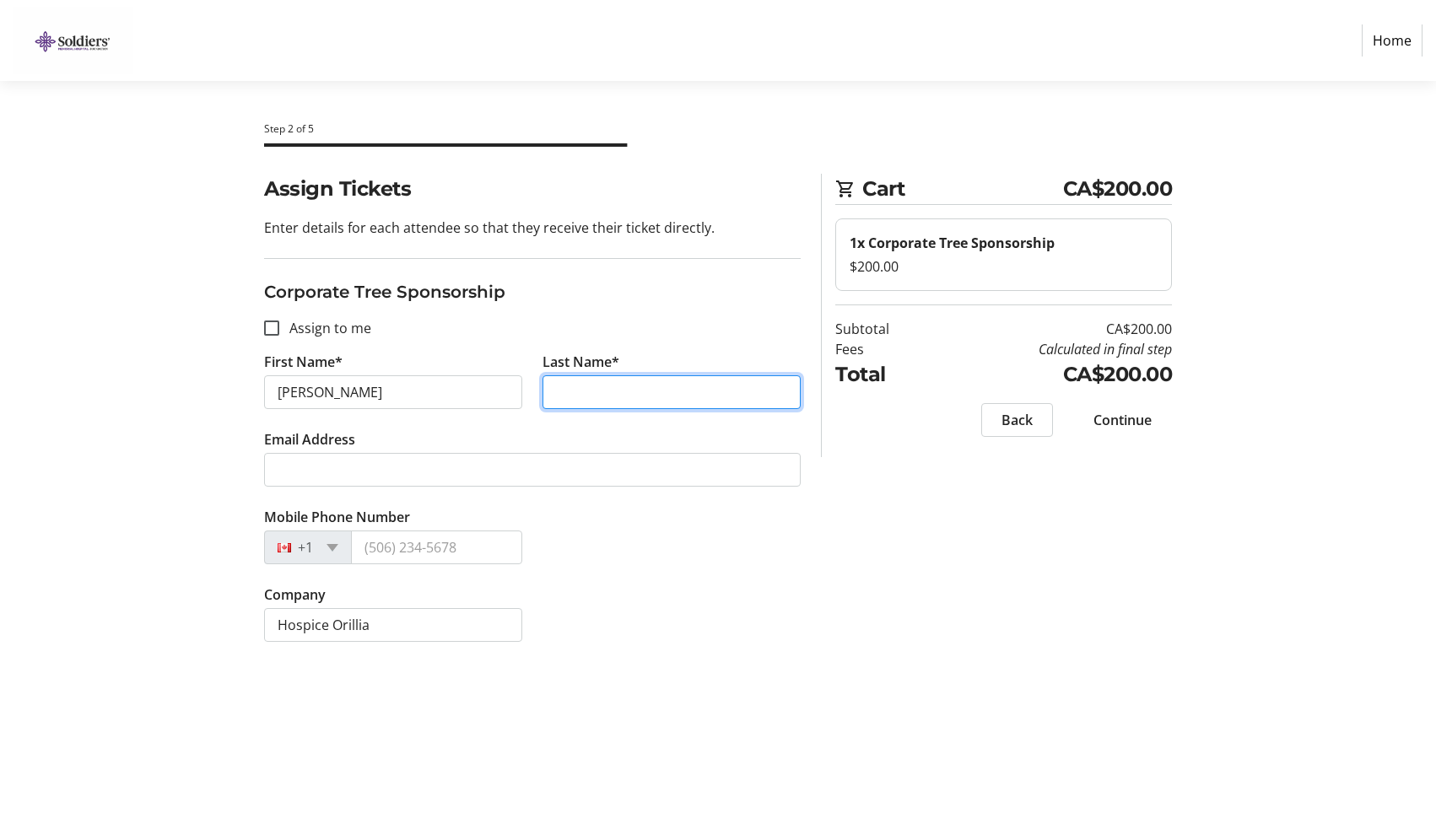
click at [576, 399] on input "Last Name*" at bounding box center [672, 392] width 258 height 34
type input "[PERSON_NAME]"
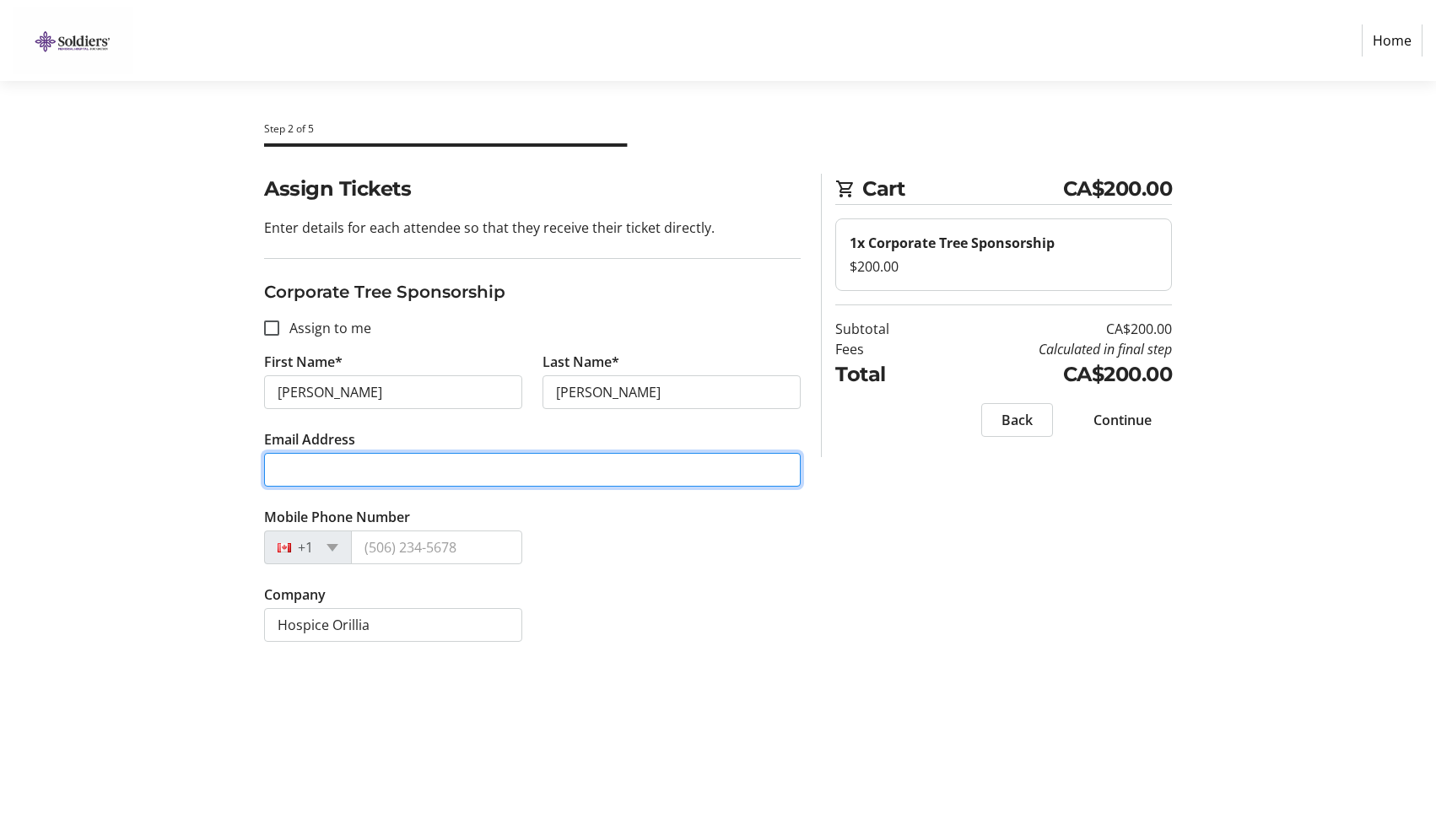
click at [426, 475] on input "Email Address" at bounding box center [532, 470] width 537 height 34
type input "[PERSON_NAME][EMAIL_ADDRESS][DOMAIN_NAME]"
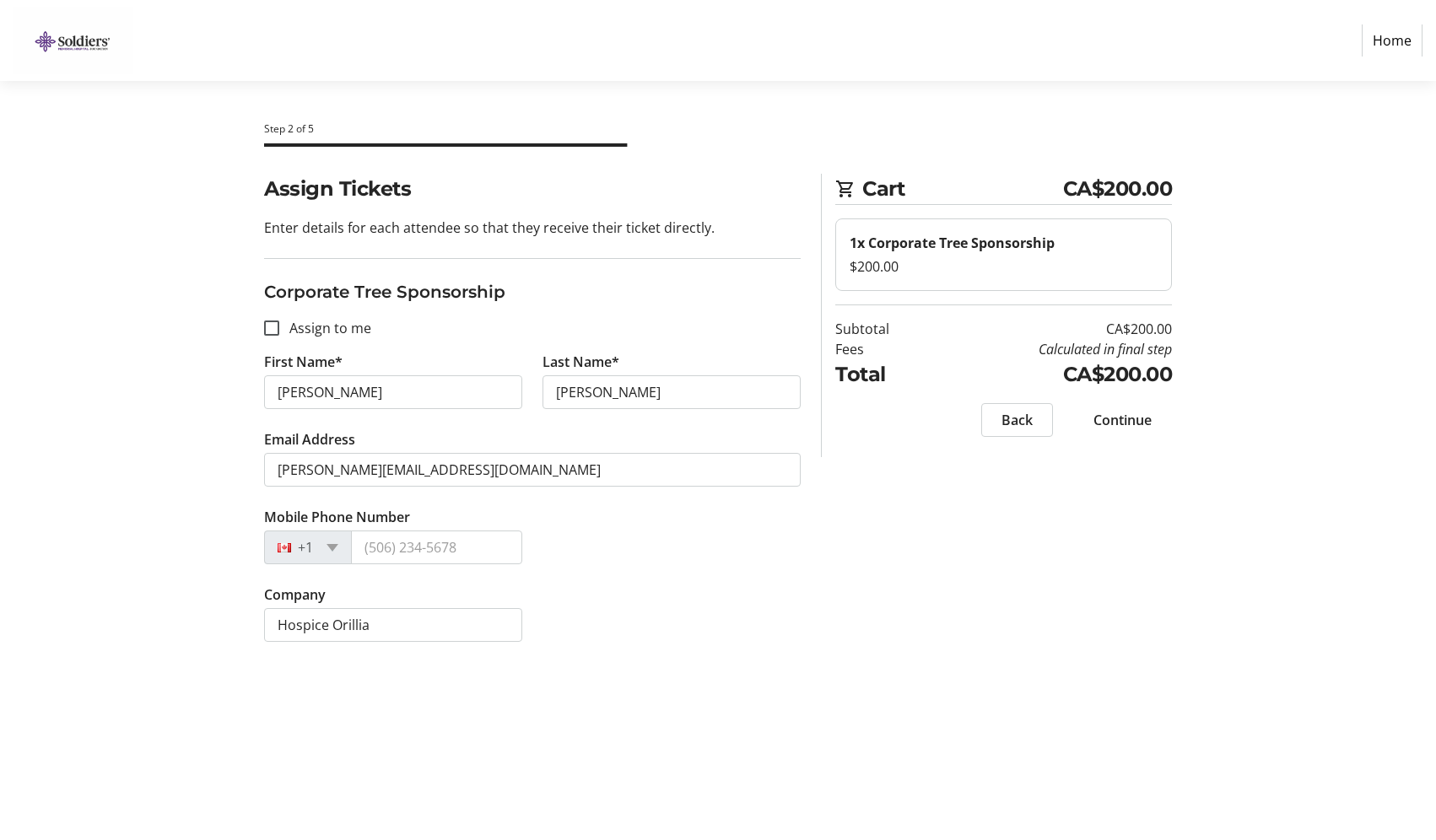
click at [650, 587] on div "Company Hospice Orillia" at bounding box center [533, 623] width 557 height 78
drag, startPoint x: 469, startPoint y: 553, endPoint x: 487, endPoint y: 545, distance: 19.7
click at [469, 553] on input "Mobile Phone Number" at bounding box center [436, 548] width 171 height 34
type input "[PHONE_NUMBER]"
click at [823, 538] on div "Assign Tickets Enter details for each attendee so that they receive their ticke…" at bounding box center [718, 417] width 1114 height 488
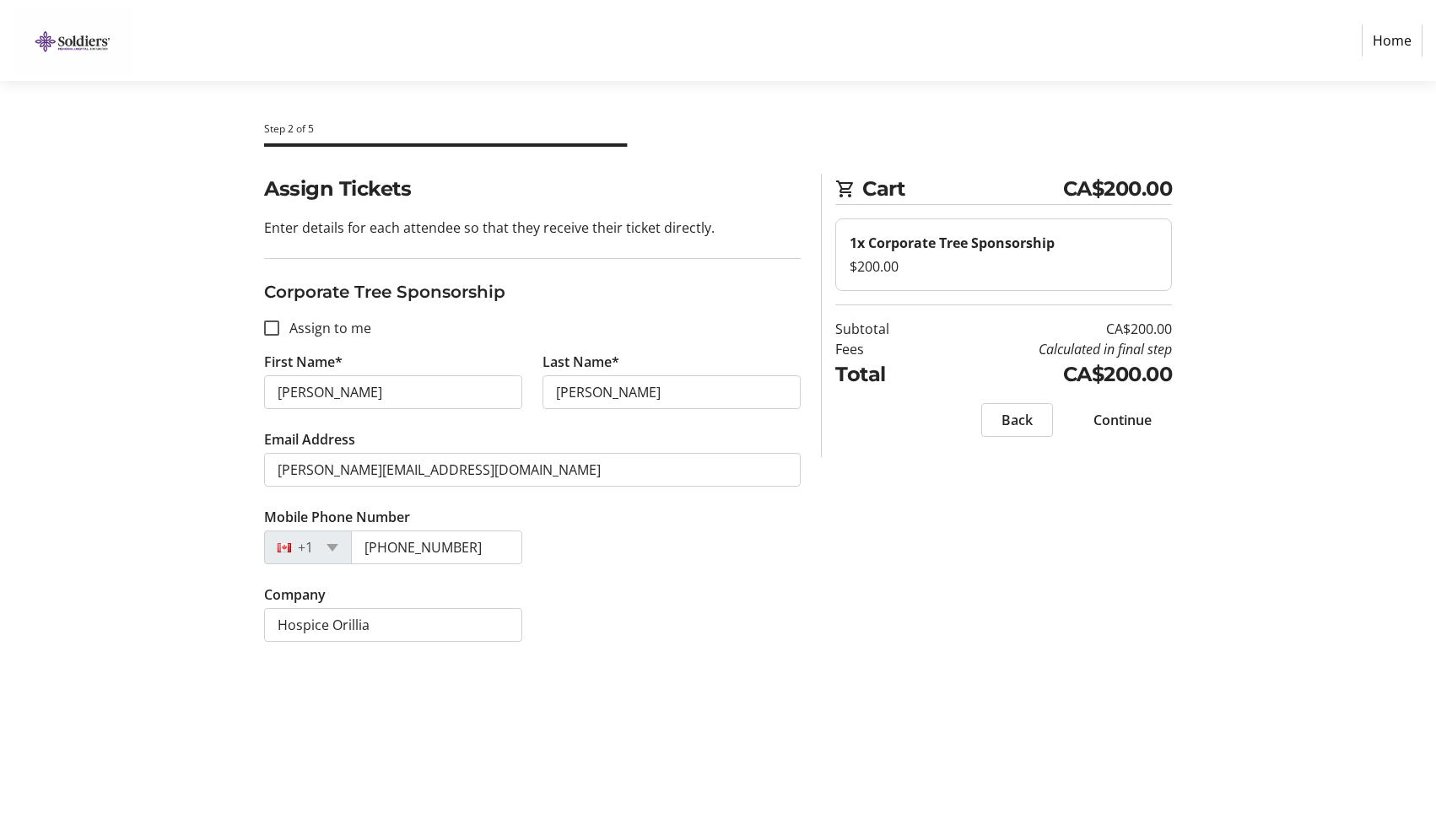
click at [1133, 426] on span "Continue" at bounding box center [1122, 420] width 58 height 21
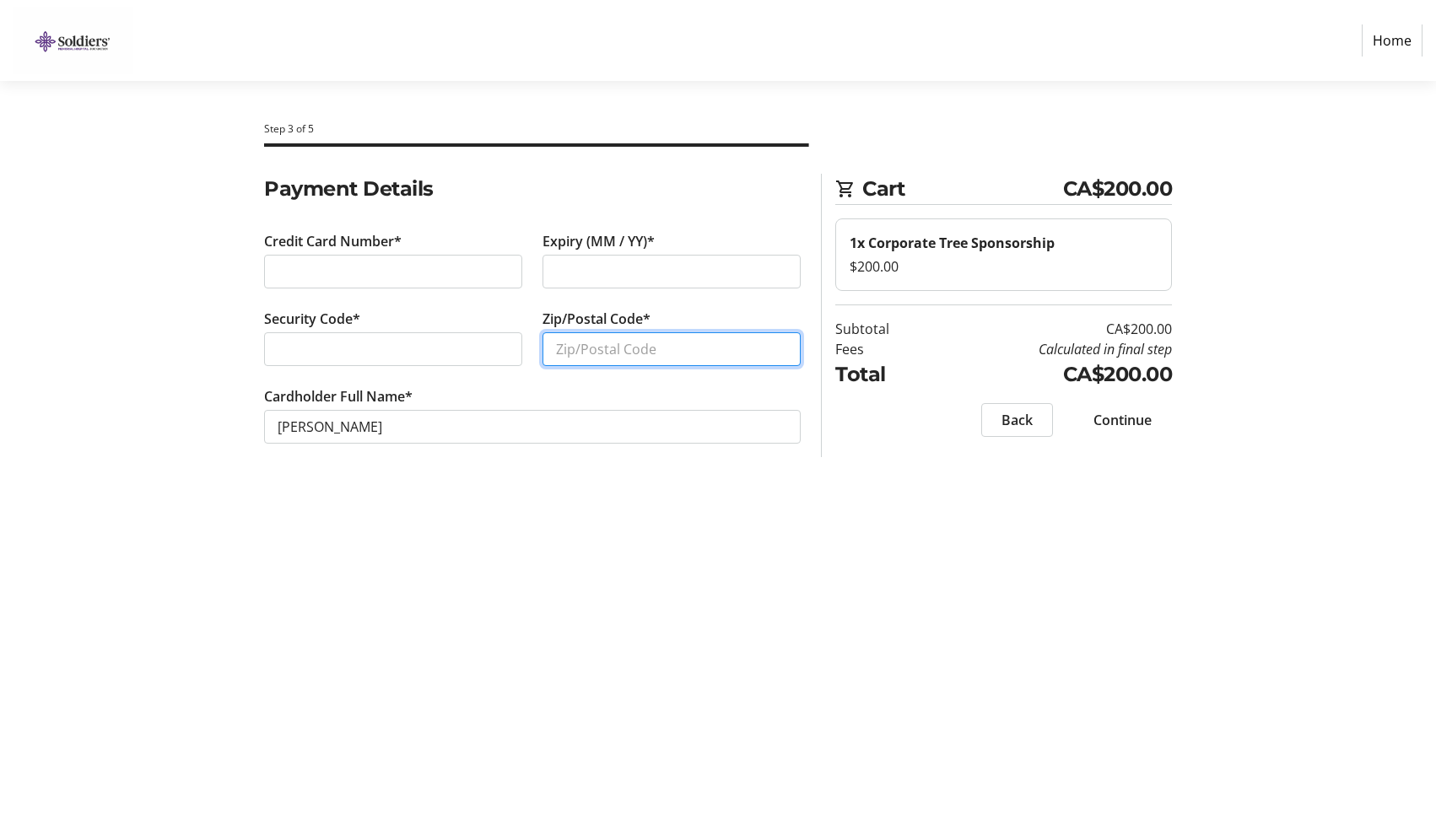
click at [593, 349] on input "Zip/Postal Code*" at bounding box center [672, 349] width 258 height 34
type input "L3V0G4"
click at [1140, 433] on span at bounding box center [1122, 420] width 99 height 40
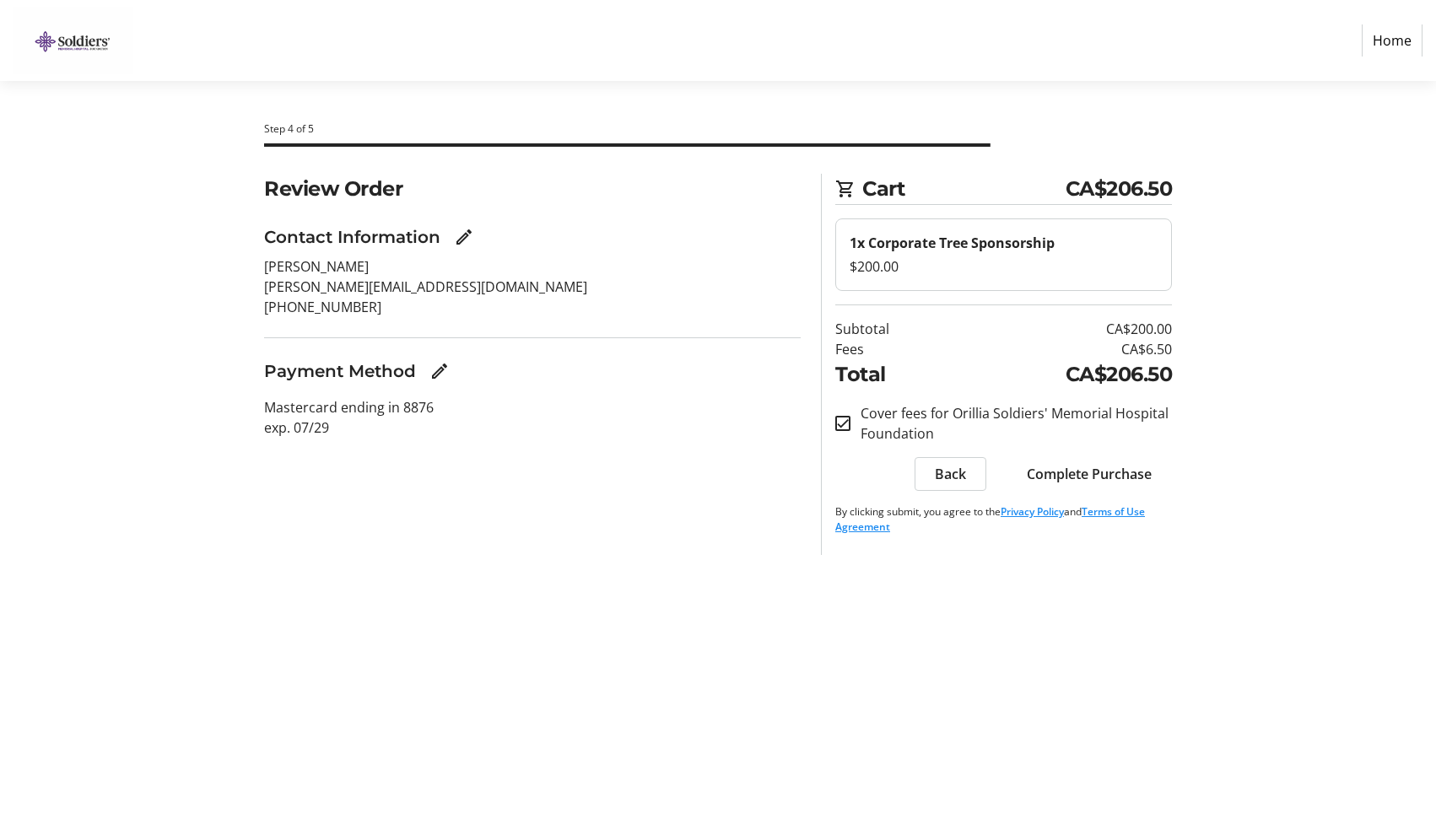
click at [968, 429] on label "Cover fees for Orillia Soldiers' Memorial Hospital Foundation" at bounding box center [1011, 423] width 322 height 40
click at [851, 429] on input "Cover fees for Orillia Soldiers' Memorial Hospital Foundation" at bounding box center [843, 423] width 15 height 15
checkbox input "false"
click at [1119, 477] on span "Complete Purchase" at bounding box center [1088, 474] width 125 height 21
